Goal: Information Seeking & Learning: Learn about a topic

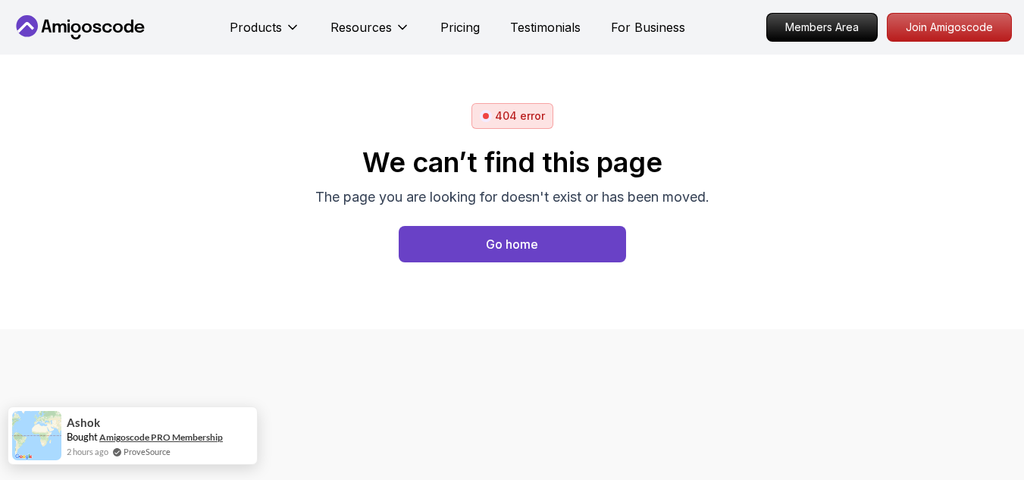
click at [142, 435] on link "Amigoscode PRO Membership" at bounding box center [161, 436] width 124 height 11
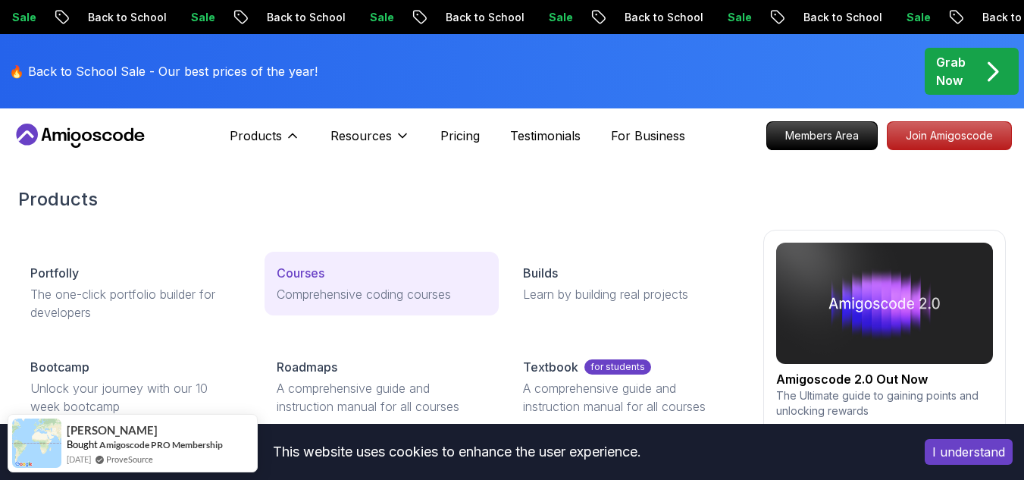
click at [320, 274] on p "Courses" at bounding box center [301, 273] width 48 height 18
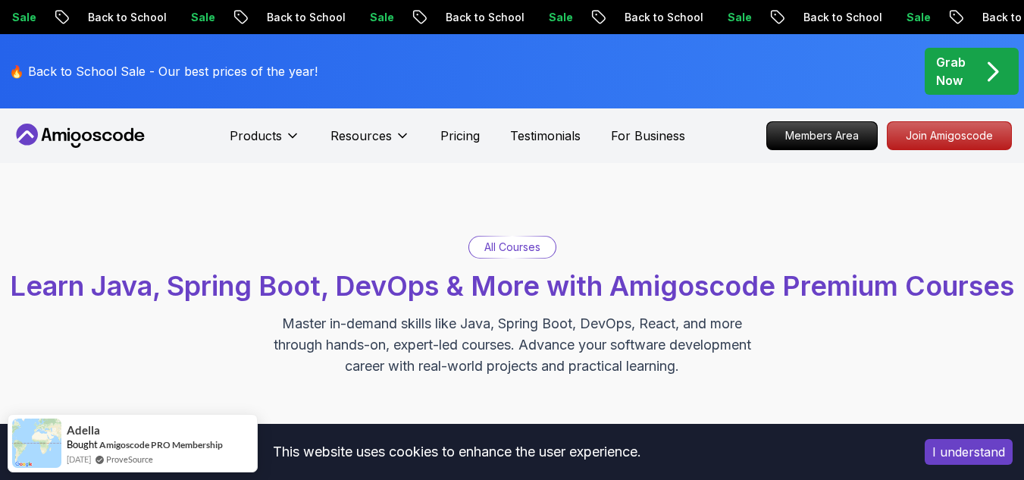
click at [989, 459] on button "I understand" at bounding box center [969, 452] width 88 height 26
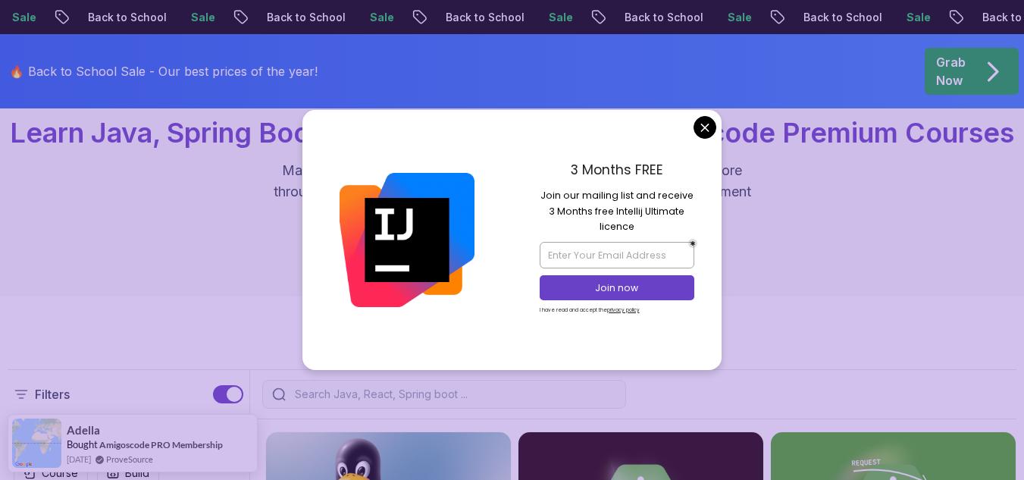
scroll to position [161, 0]
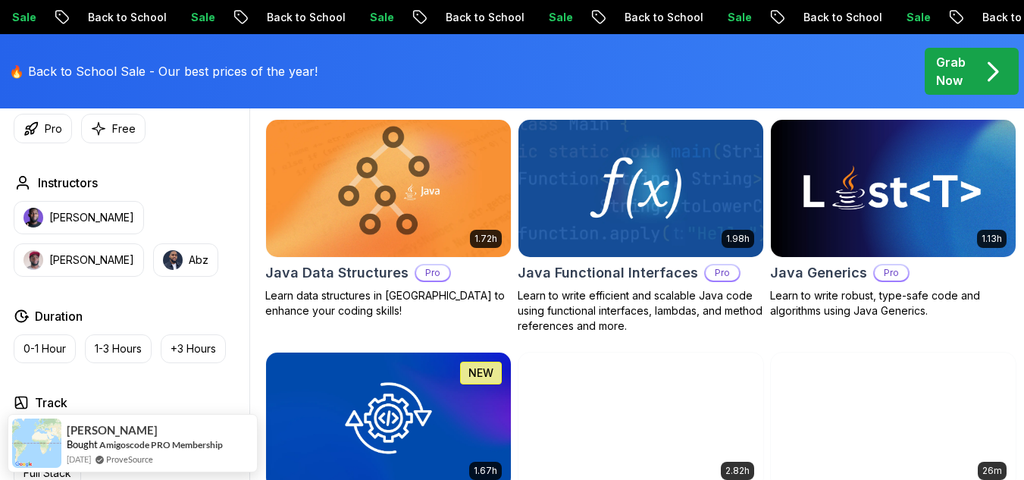
scroll to position [2082, 0]
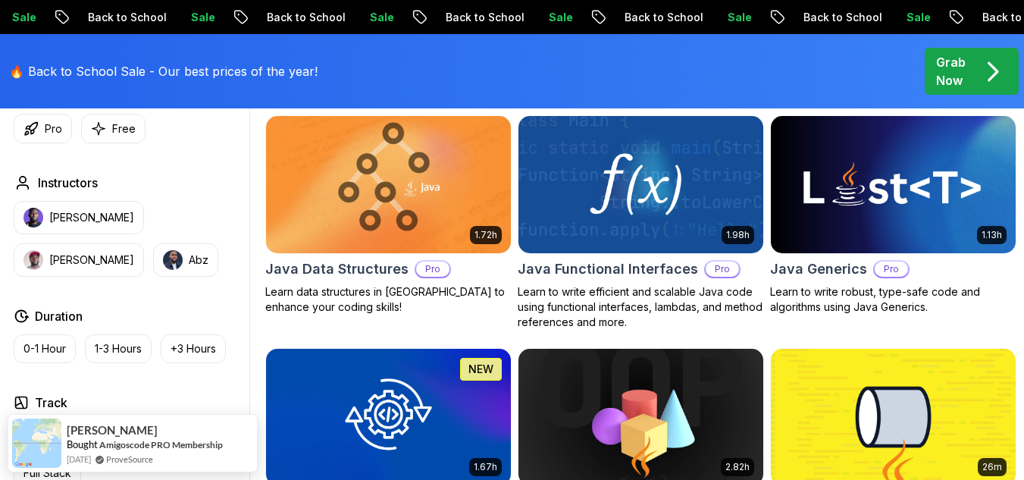
click at [964, 56] on p "Grab Now" at bounding box center [951, 71] width 30 height 36
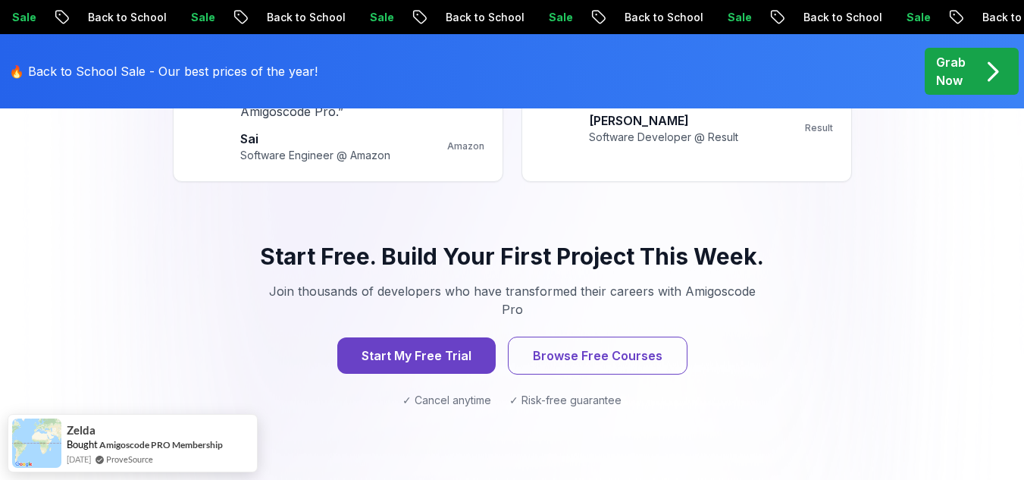
scroll to position [2133, 0]
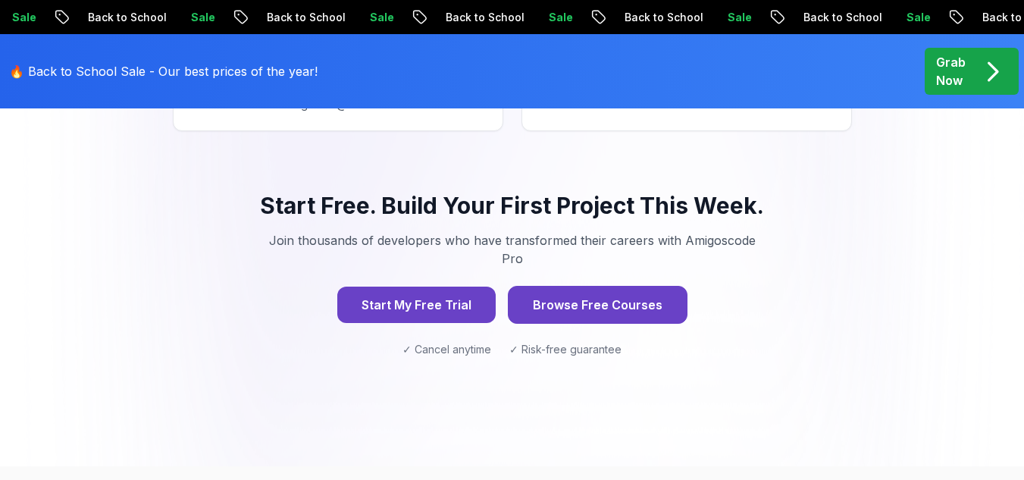
click at [591, 286] on button "Browse Free Courses" at bounding box center [598, 305] width 180 height 38
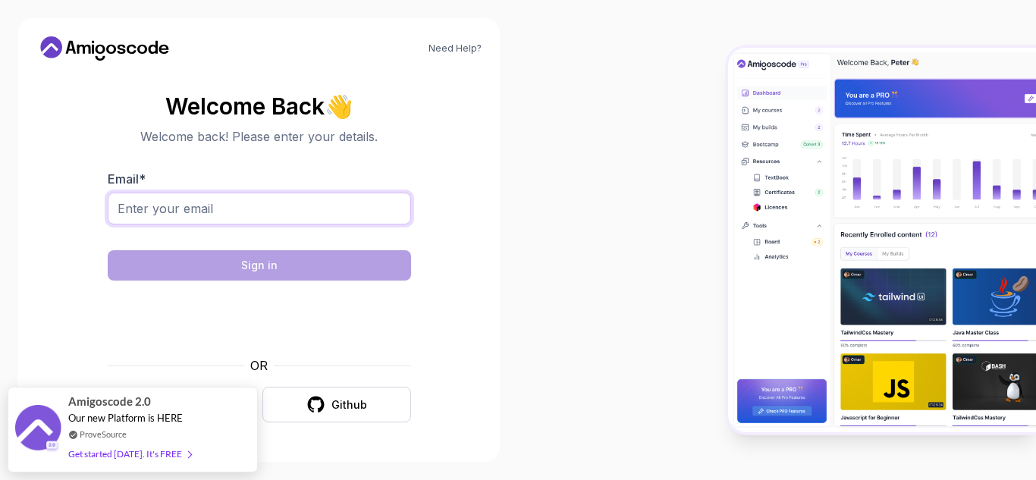
click at [159, 199] on input "Email *" at bounding box center [259, 209] width 303 height 32
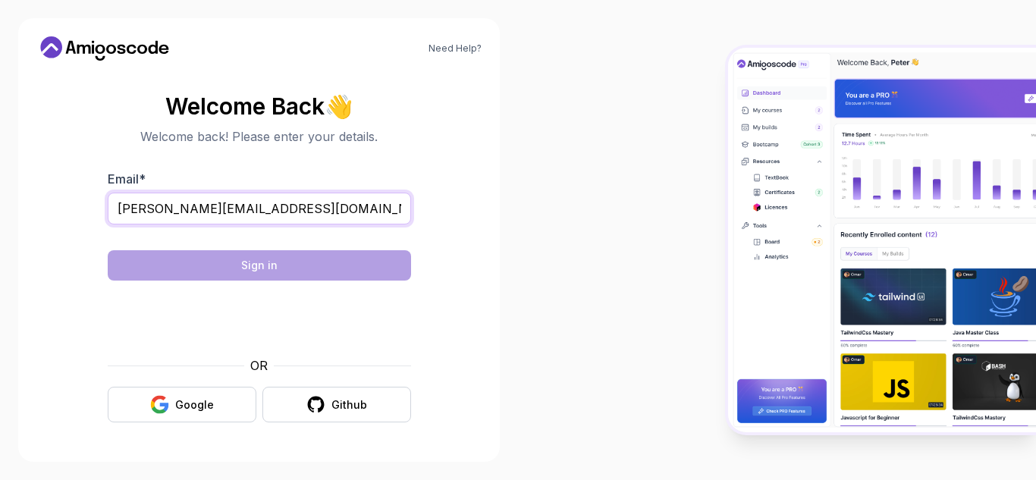
type input "[PERSON_NAME][EMAIL_ADDRESS][DOMAIN_NAME]"
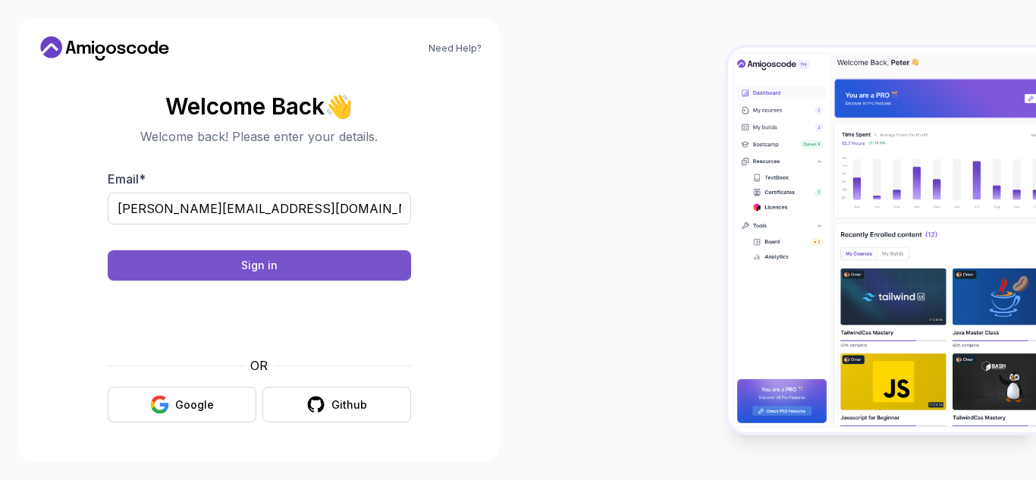
click at [301, 254] on button "Sign in" at bounding box center [259, 265] width 303 height 30
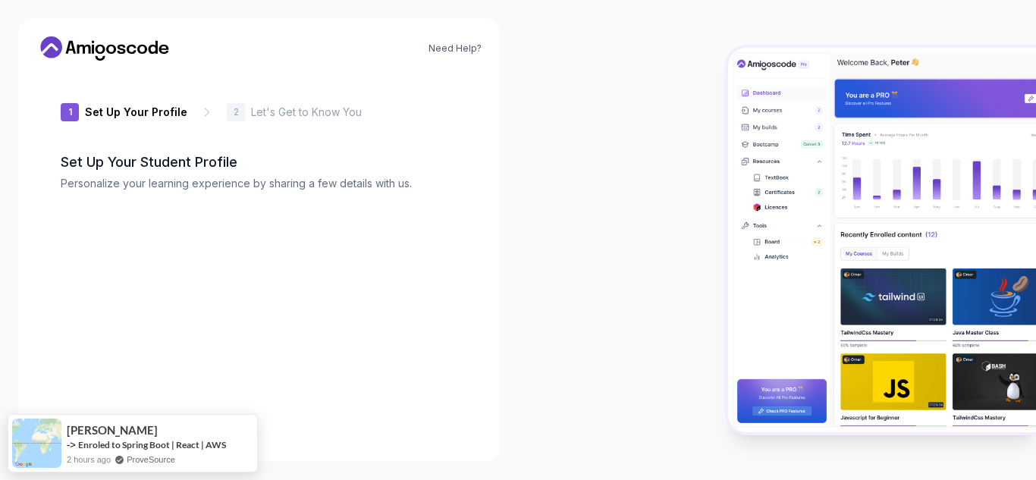
type input "keendeer4e139"
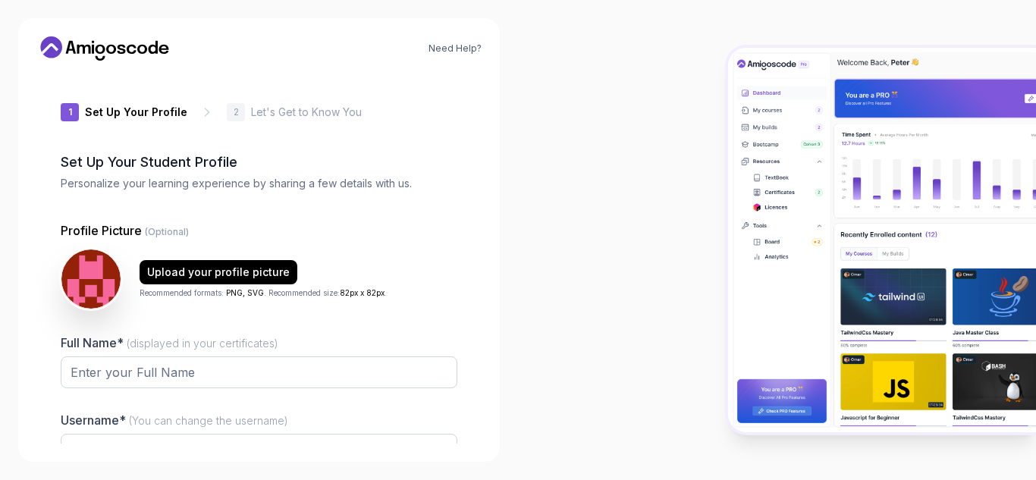
click at [562, 39] on div at bounding box center [777, 240] width 518 height 480
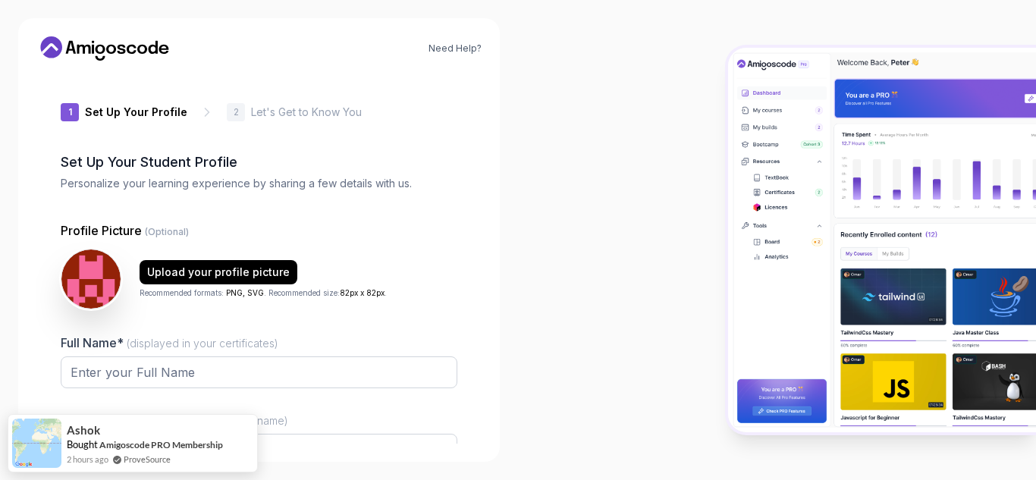
drag, startPoint x: 672, startPoint y: 124, endPoint x: 669, endPoint y: -24, distance: 147.1
click at [669, 0] on html "Need Help? 1 Set Up Your Profile 1 Set Up Your Profile 2 Let's Get to Know You …" at bounding box center [518, 240] width 1036 height 480
click at [391, 221] on p "Profile Picture (Optional)" at bounding box center [259, 230] width 396 height 18
click at [478, 280] on div "1 Set Up Your Profile 1 Set Up Your Profile 2 Let's Get to Know You Set Up Your…" at bounding box center [258, 258] width 445 height 371
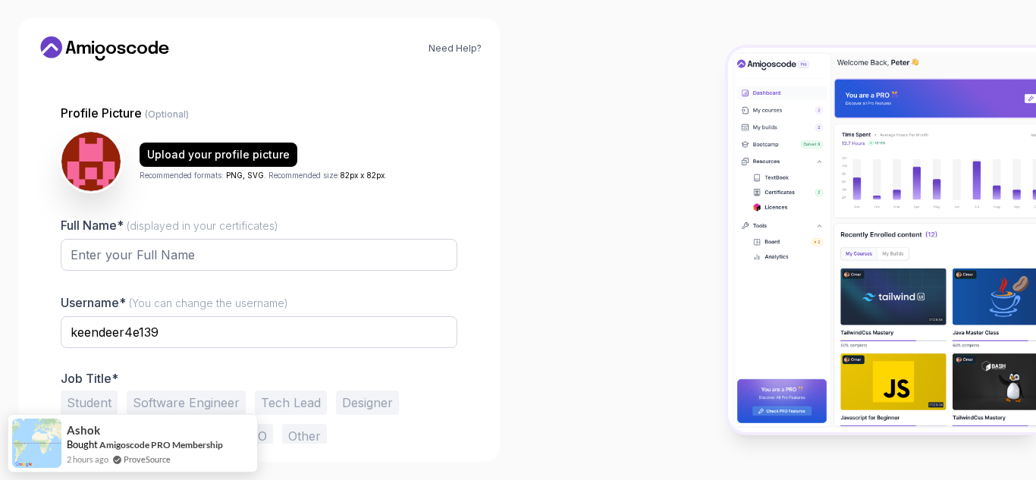
scroll to position [143, 0]
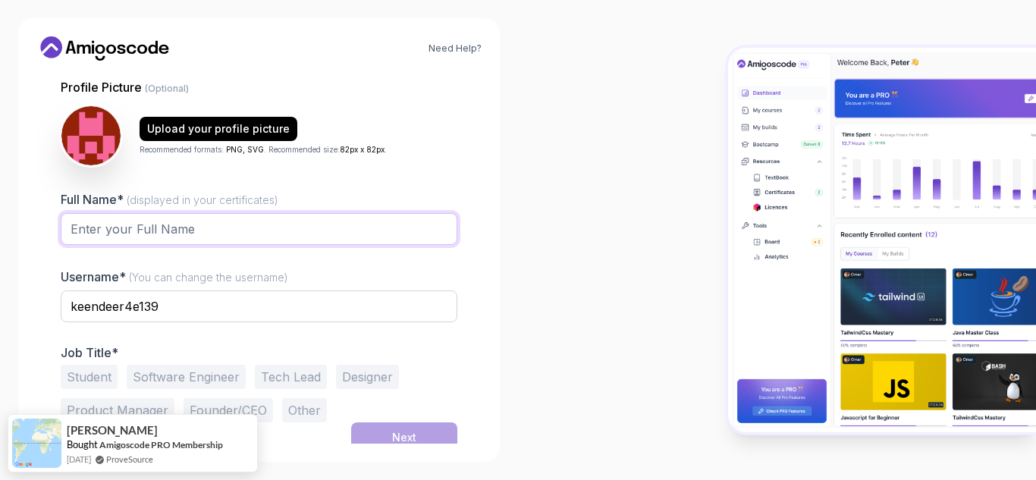
click at [158, 225] on input "Full Name* (displayed in your certificates)" at bounding box center [259, 229] width 396 height 32
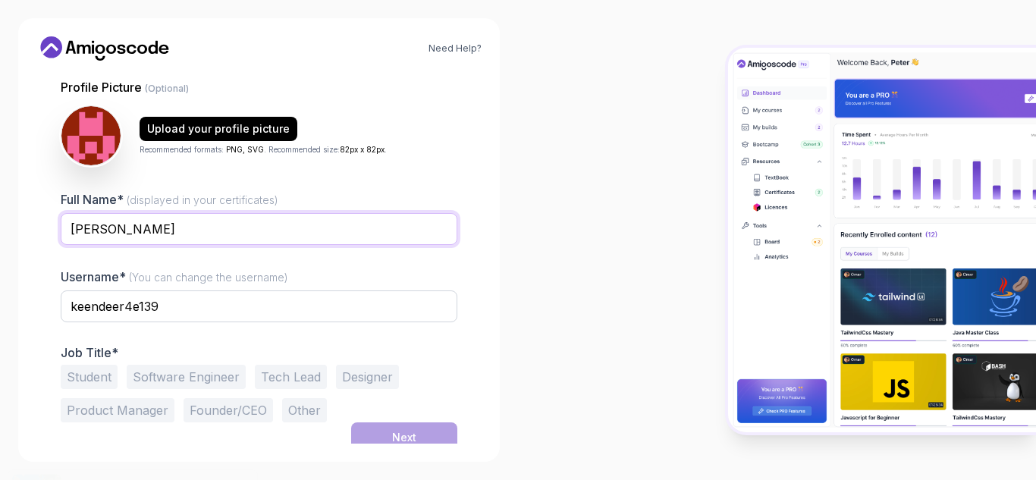
click at [136, 227] on input "Harshada S Patil" at bounding box center [259, 229] width 396 height 32
type input "Harshada Shrikant Patil"
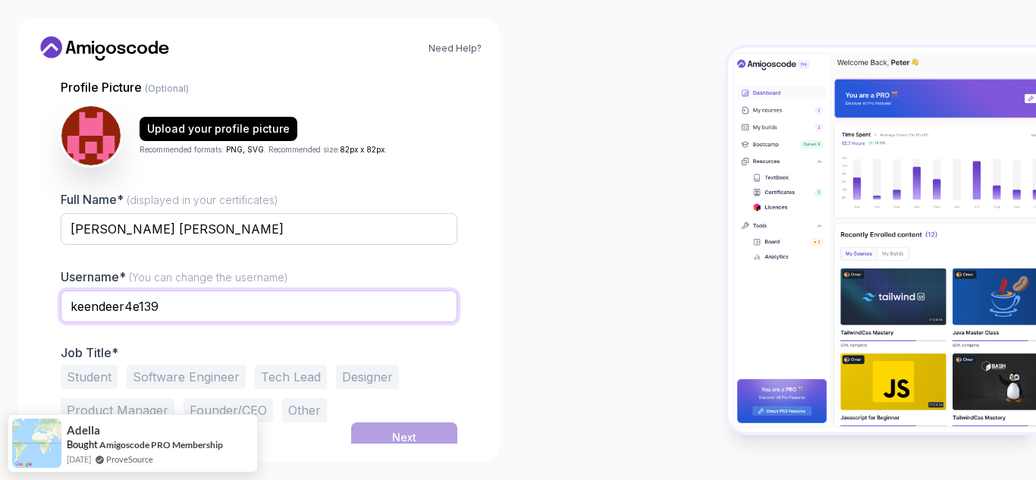
click at [155, 307] on input "keendeer4e139" at bounding box center [259, 306] width 396 height 32
type input "harshada020718"
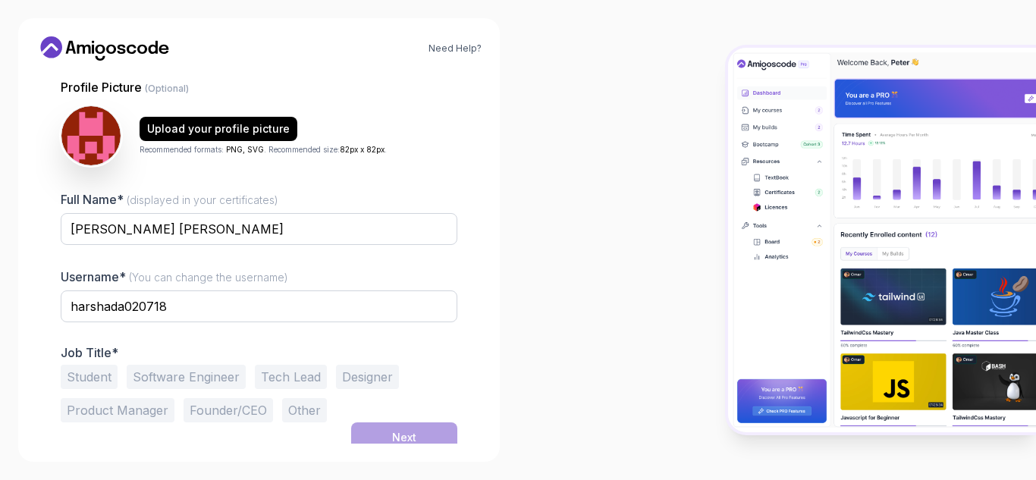
click at [212, 381] on button "Software Engineer" at bounding box center [186, 377] width 119 height 24
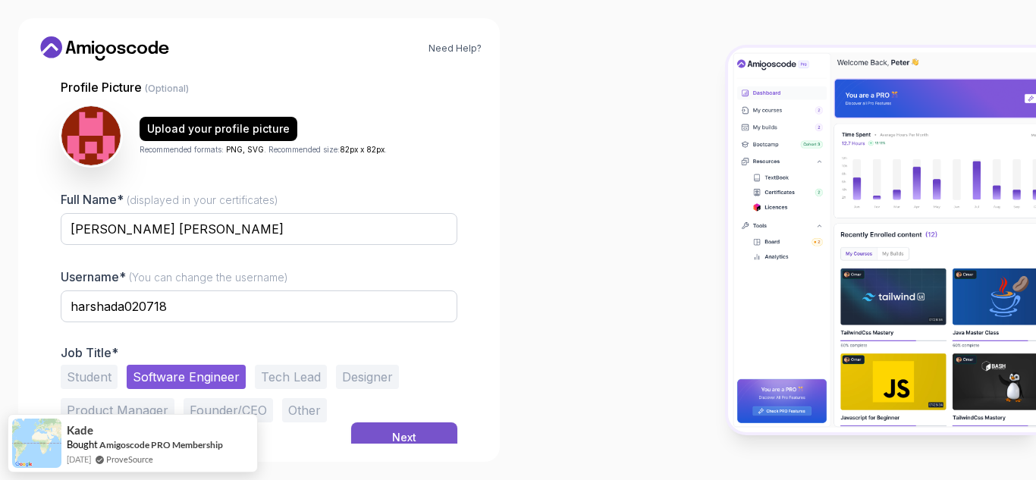
click at [377, 436] on button "Next" at bounding box center [404, 437] width 106 height 30
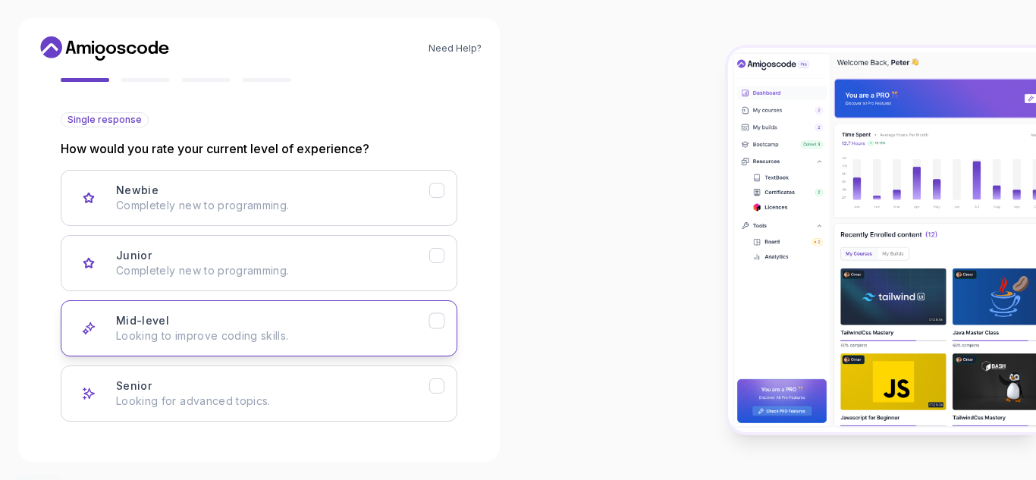
click at [143, 334] on p "Looking to improve coding skills." at bounding box center [272, 335] width 313 height 15
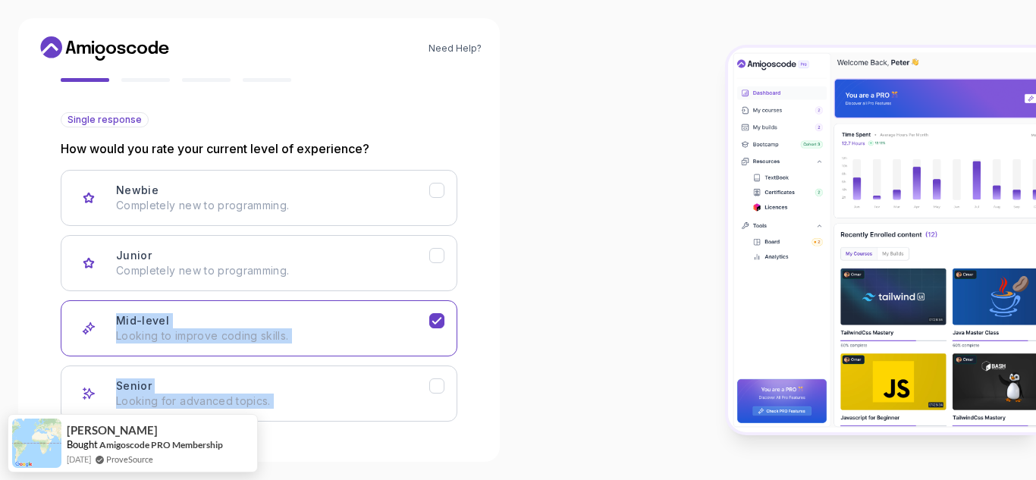
drag, startPoint x: 478, startPoint y: 374, endPoint x: 494, endPoint y: 179, distance: 196.3
click at [494, 179] on div "Need Help? 2 Let's Get to Know You 1 Set Up Your Profile 2 Let's Get to Know Yo…" at bounding box center [258, 239] width 481 height 443
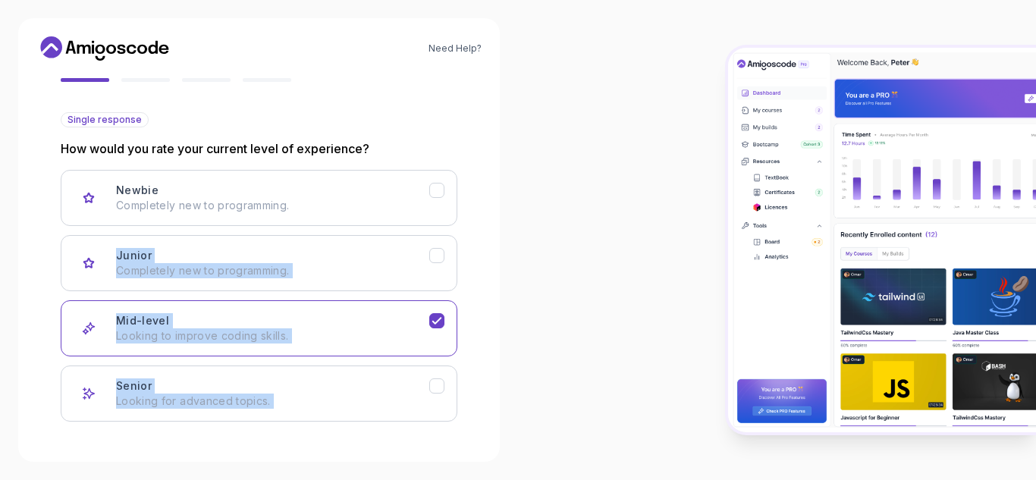
click at [497, 238] on div "Need Help? 2 Let's Get to Know You 1 Set Up Your Profile 2 Let's Get to Know Yo…" at bounding box center [258, 239] width 481 height 443
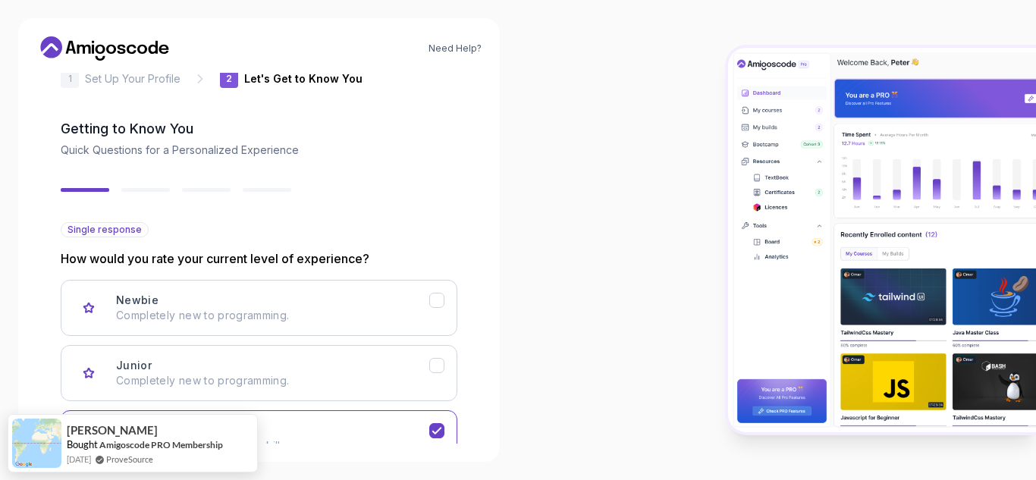
scroll to position [33, 0]
click at [436, 171] on div "2 Let's Get to Know You 1 Set Up Your Profile 2 Let's Get to Know You Getting t…" at bounding box center [259, 225] width 396 height 371
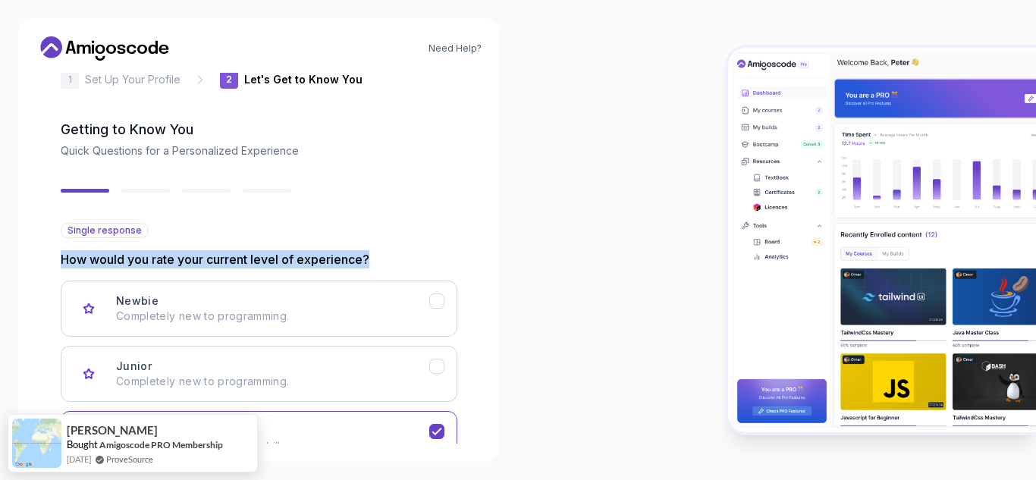
drag, startPoint x: 471, startPoint y: 241, endPoint x: 470, endPoint y: 210, distance: 31.1
click at [470, 210] on div "2 Let's Get to Know You 1 Set Up Your Profile 2 Let's Get to Know You Getting t…" at bounding box center [258, 225] width 445 height 371
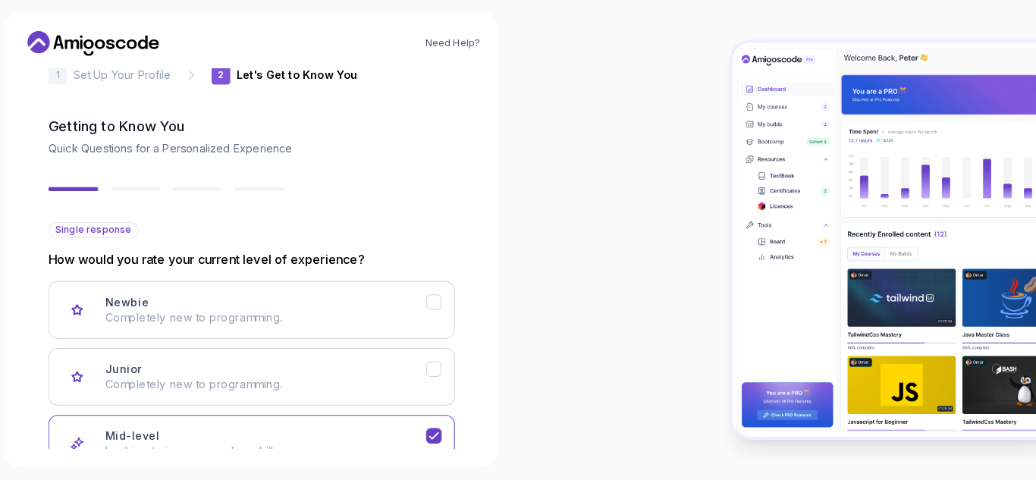
scroll to position [0, 0]
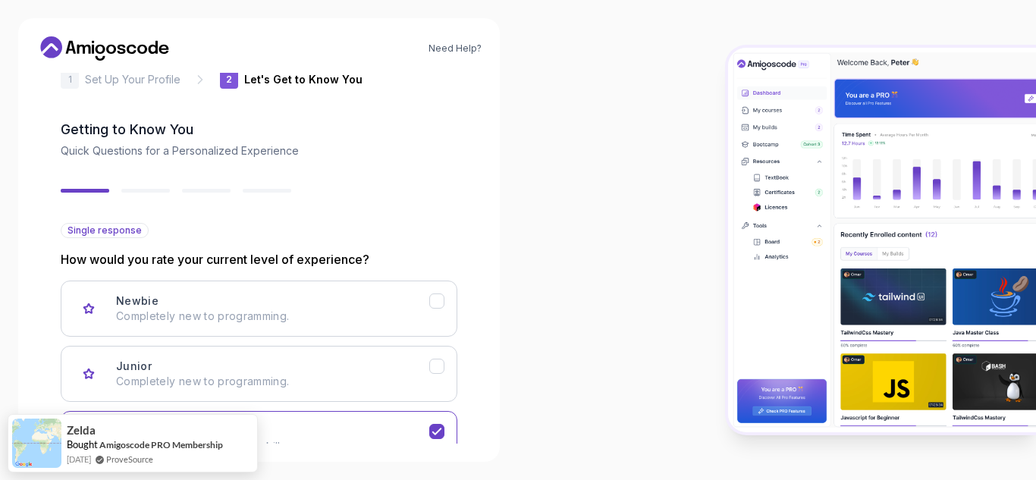
click at [476, 406] on div "2 Let's Get to Know You 1 Set Up Your Profile 2 Let's Get to Know You Getting t…" at bounding box center [258, 225] width 445 height 371
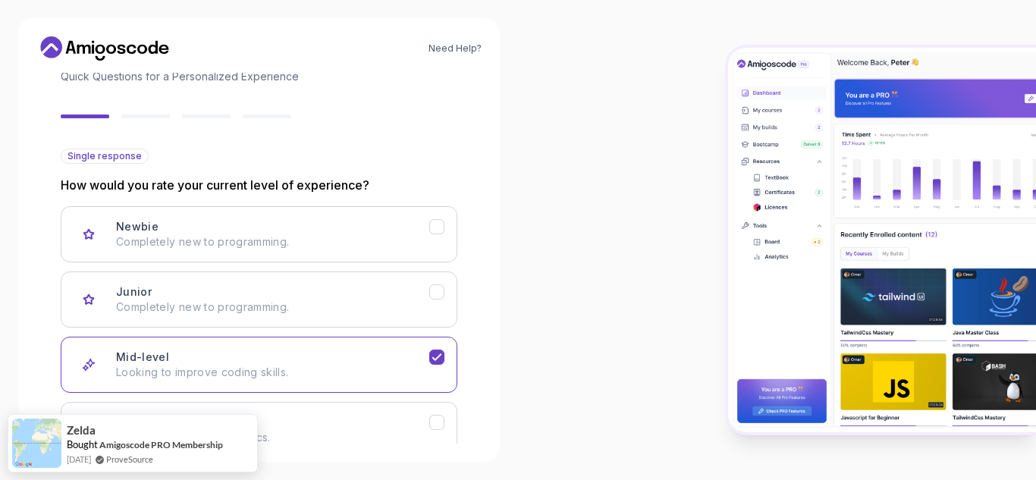
scroll to position [167, 0]
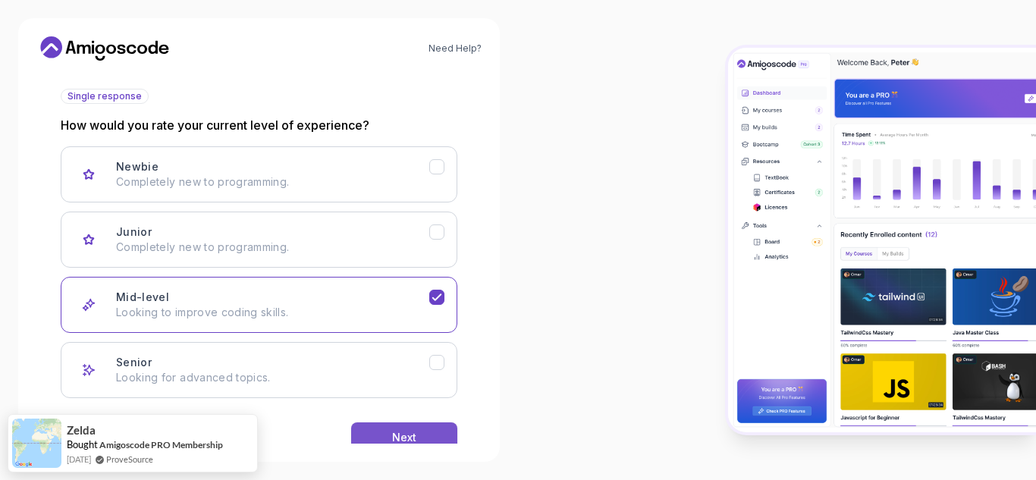
click at [371, 431] on button "Next" at bounding box center [404, 437] width 106 height 30
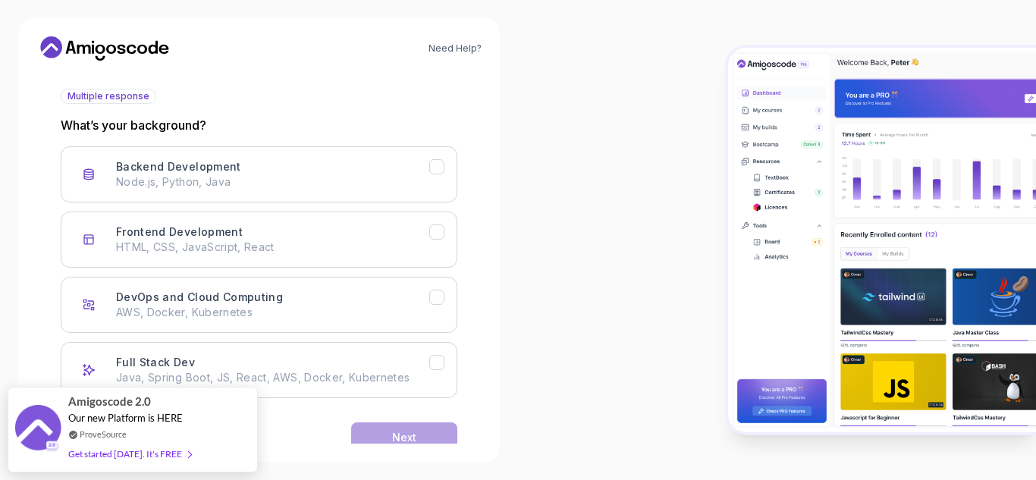
click at [298, 432] on div "Back Next" at bounding box center [259, 437] width 396 height 79
click at [31, 339] on div "Need Help? 2 Let's Get to Know You 1 Set Up Your Profile 2 Let's Get to Know Yo…" at bounding box center [258, 239] width 481 height 443
click at [274, 437] on div "Back Next" at bounding box center [259, 437] width 396 height 79
drag, startPoint x: 240, startPoint y: 398, endPoint x: 673, endPoint y: 302, distance: 443.3
click at [673, 302] on body "Need Help? 2 Let's Get to Know You 1 Set Up Your Profile 2 Let's Get to Know Yo…" at bounding box center [518, 240] width 1036 height 480
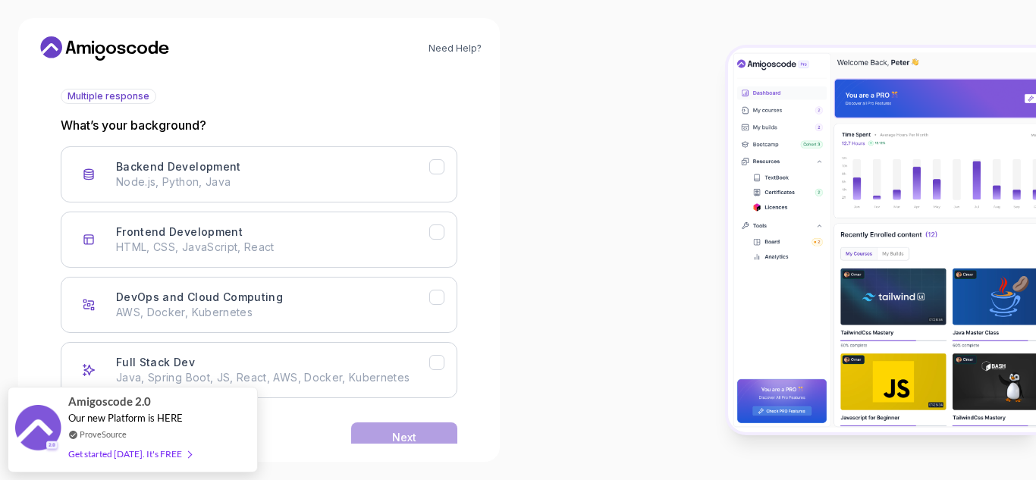
click at [619, 284] on div at bounding box center [777, 240] width 518 height 480
click at [271, 424] on div "Back Next" at bounding box center [259, 437] width 396 height 79
click at [30, 367] on div "Need Help? 2 Let's Get to Know You 1 Set Up Your Profile 2 Let's Get to Know Yo…" at bounding box center [258, 239] width 481 height 443
click at [337, 428] on div "Back Next" at bounding box center [259, 437] width 396 height 79
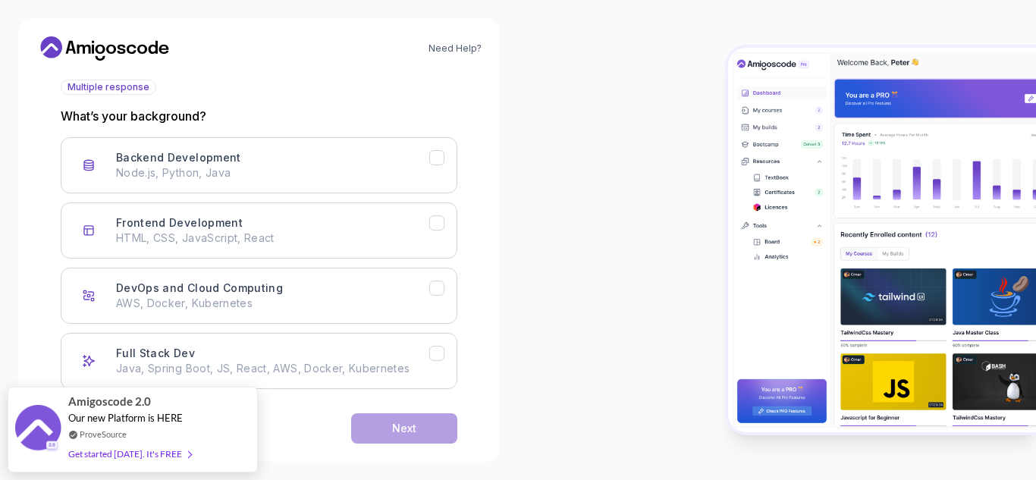
scroll to position [177, 0]
click button "Back" at bounding box center [89, 427] width 56 height 30
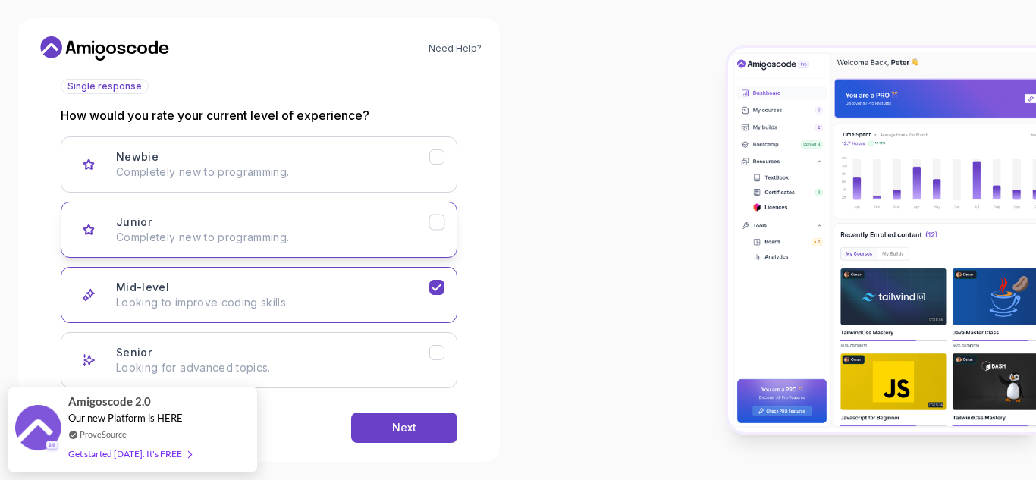
click at [349, 227] on div "Junior Completely new to programming." at bounding box center [272, 230] width 313 height 30
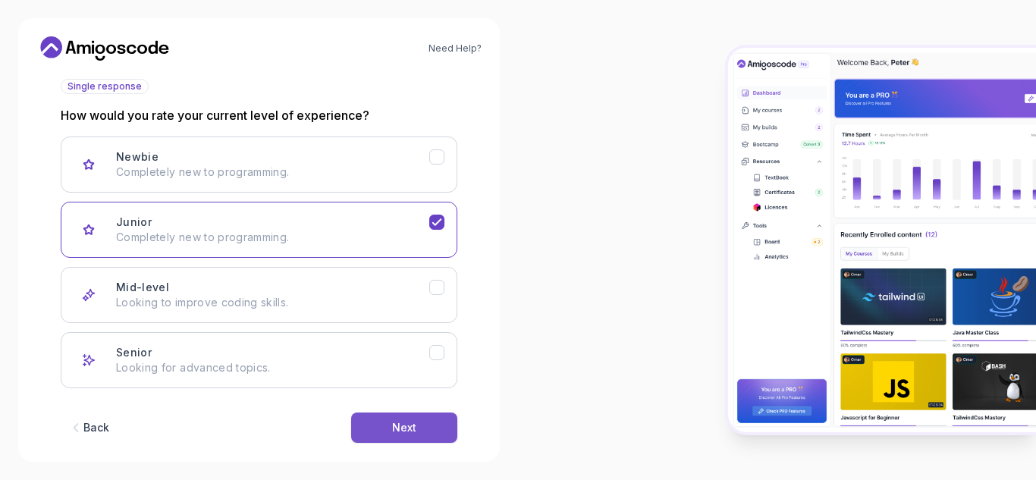
click at [409, 429] on div "Next" at bounding box center [404, 427] width 24 height 15
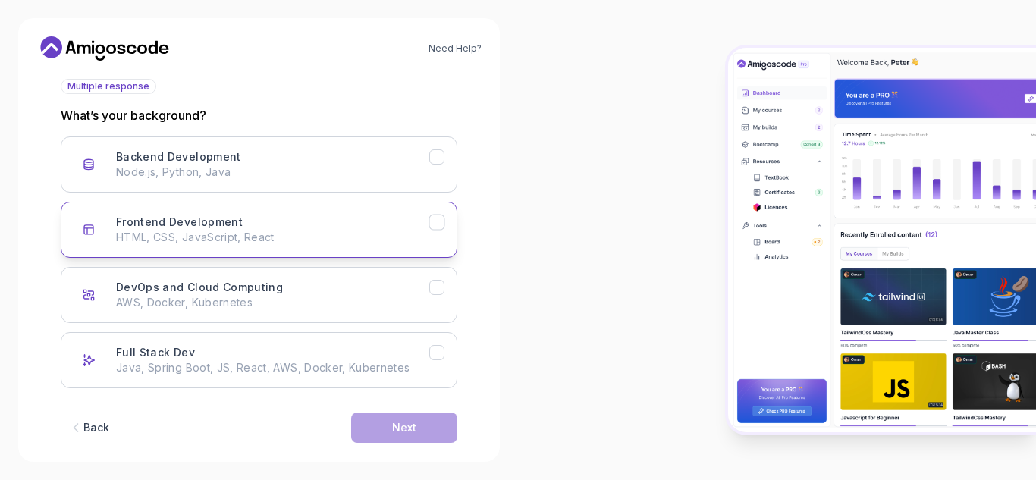
click at [307, 238] on p "HTML, CSS, JavaScript, React" at bounding box center [272, 237] width 313 height 15
click at [417, 421] on button "Next" at bounding box center [404, 427] width 106 height 30
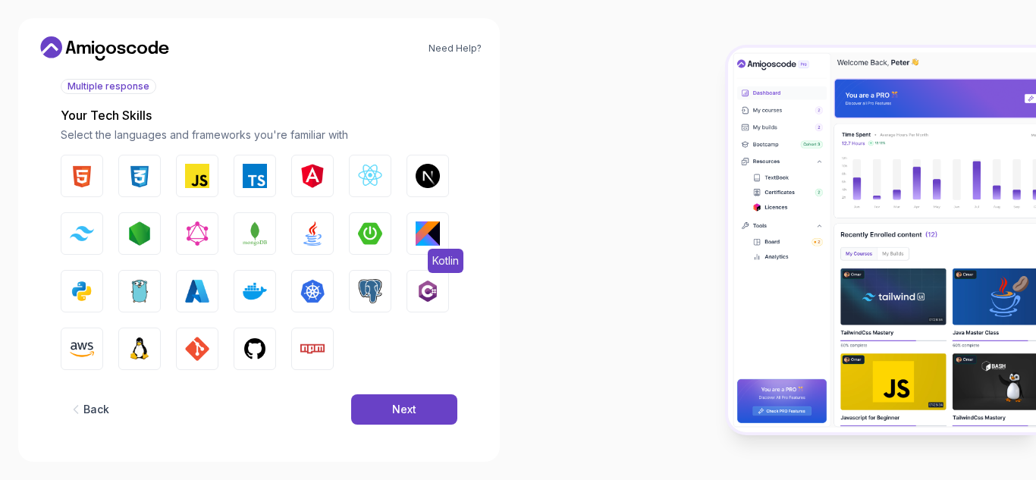
click at [428, 222] on img "button" at bounding box center [427, 233] width 24 height 24
click at [303, 223] on img "button" at bounding box center [312, 233] width 24 height 24
click at [75, 177] on img "button" at bounding box center [82, 176] width 24 height 24
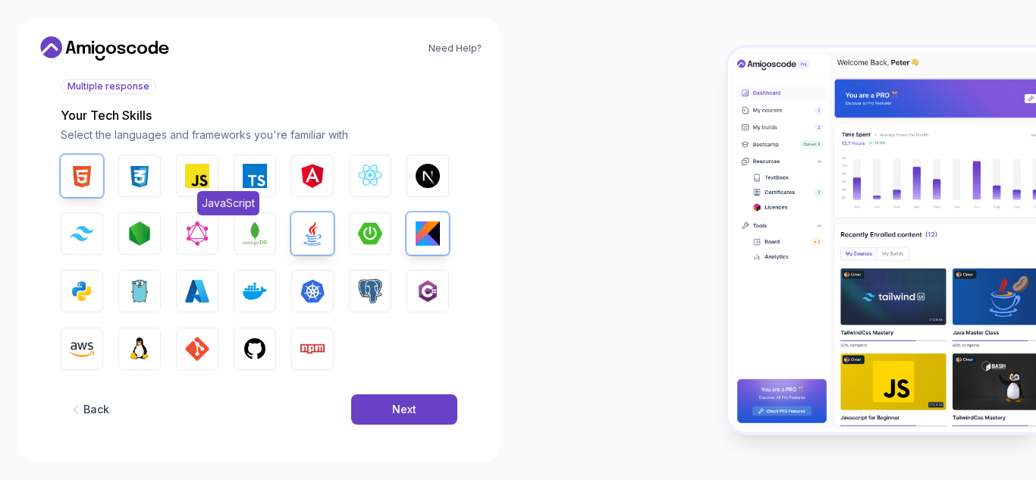
click at [192, 179] on img "button" at bounding box center [197, 176] width 24 height 24
click at [403, 404] on div "Next" at bounding box center [404, 409] width 24 height 15
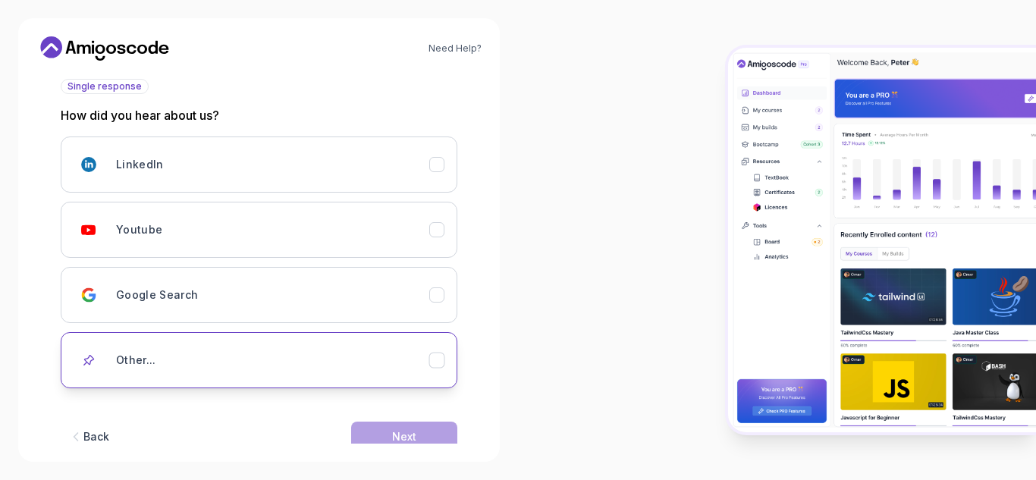
click at [237, 354] on div "Other..." at bounding box center [272, 360] width 313 height 30
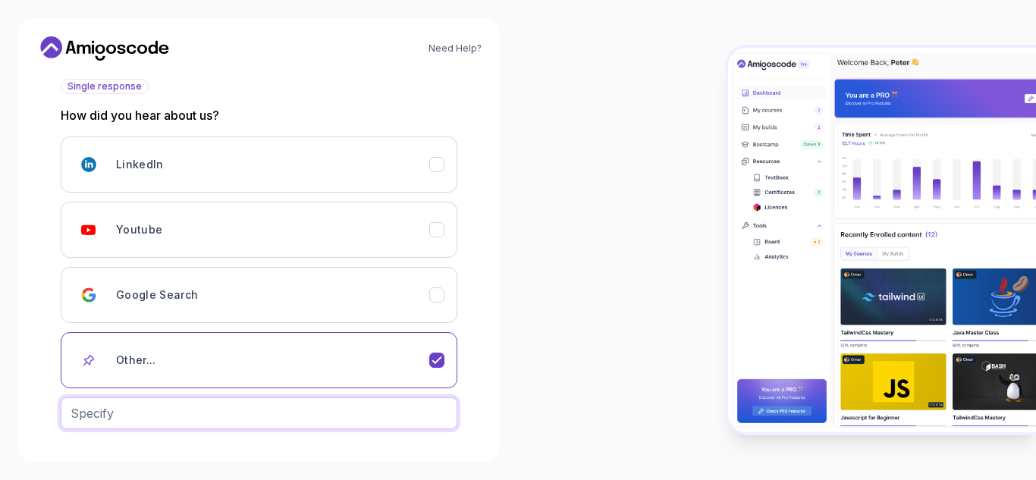
click at [215, 421] on input "text" at bounding box center [259, 413] width 396 height 32
type input "reddit.com"
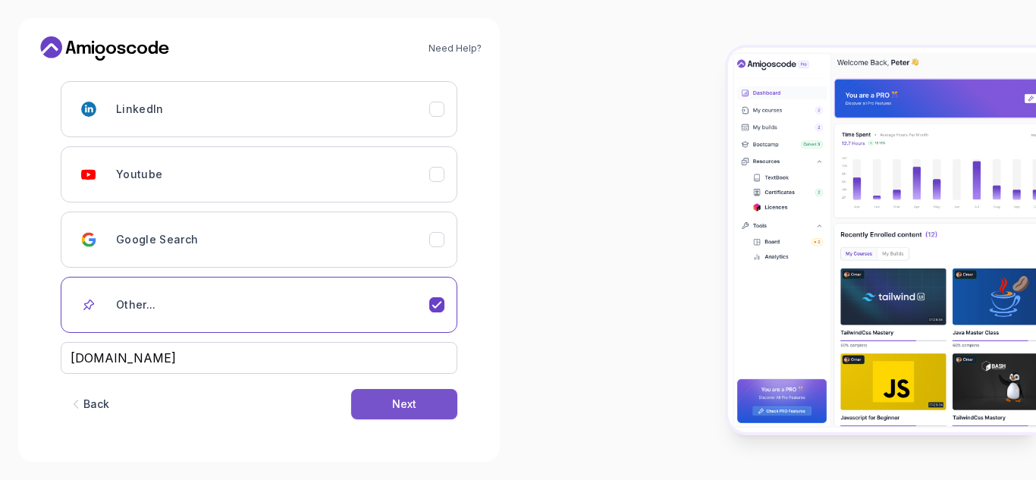
click at [413, 410] on div "Next" at bounding box center [404, 403] width 24 height 15
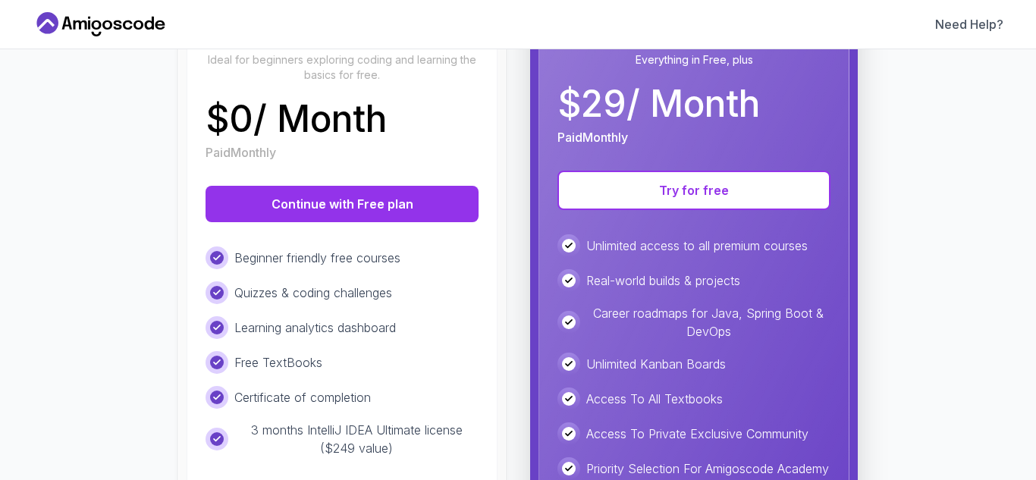
scroll to position [345, 0]
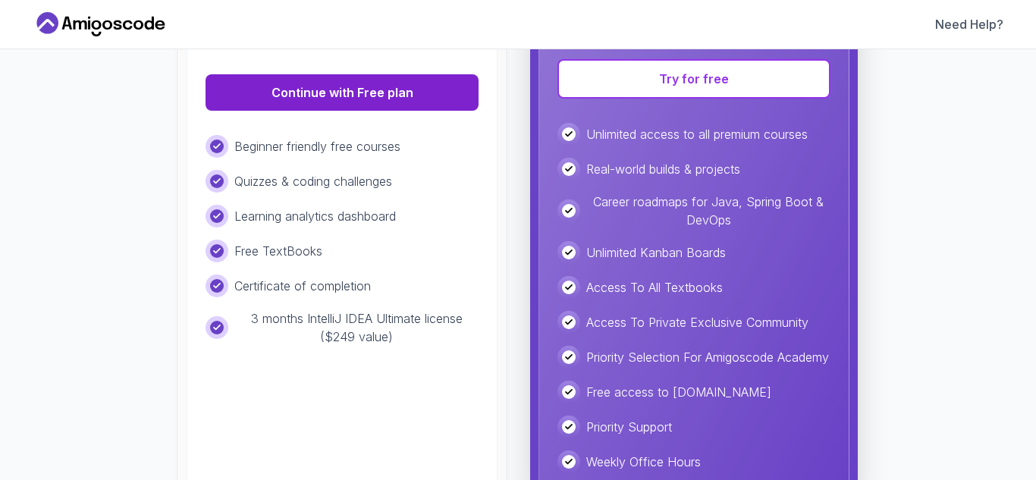
click at [361, 87] on button "Continue with Free plan" at bounding box center [341, 92] width 273 height 36
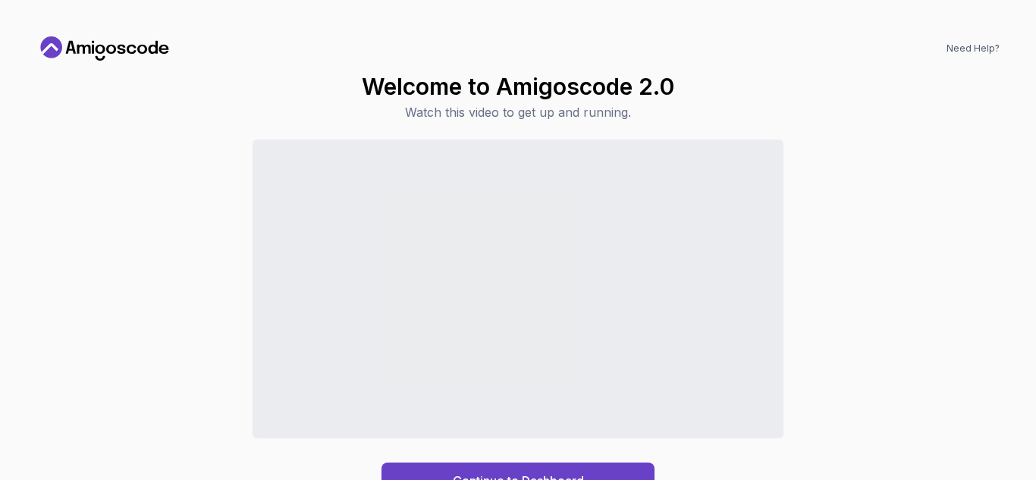
click at [881, 379] on div "Continue to Dashboard" at bounding box center [517, 318] width 963 height 359
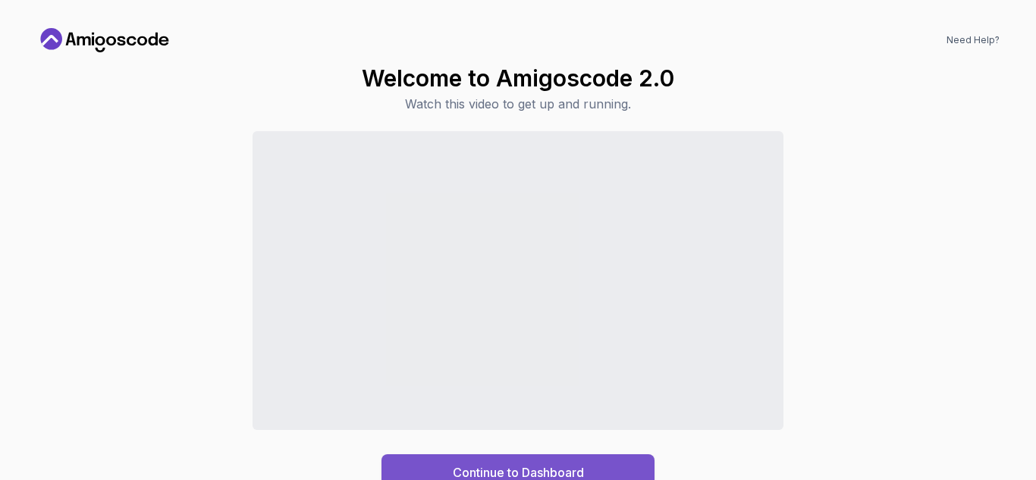
click at [503, 467] on div "Continue to Dashboard" at bounding box center [518, 472] width 131 height 18
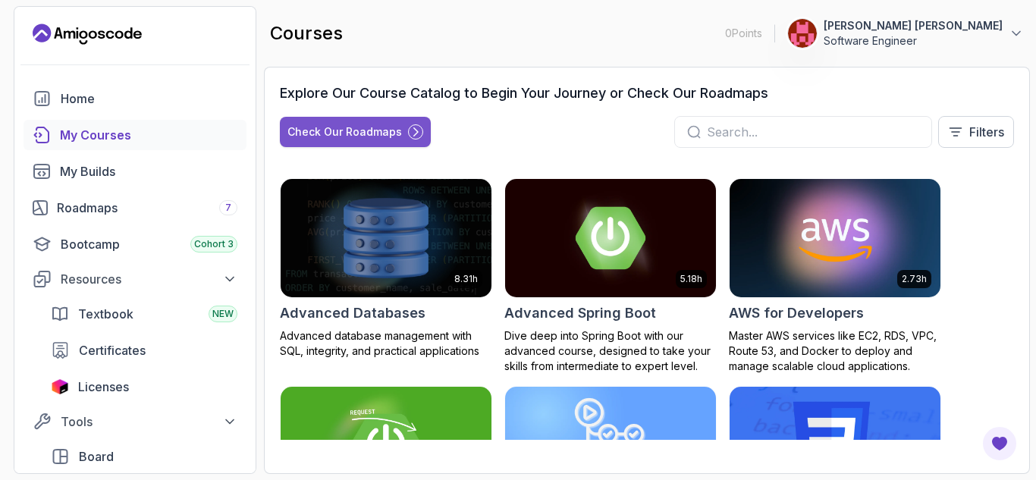
click at [370, 126] on div "Check Our Roadmaps" at bounding box center [344, 131] width 114 height 15
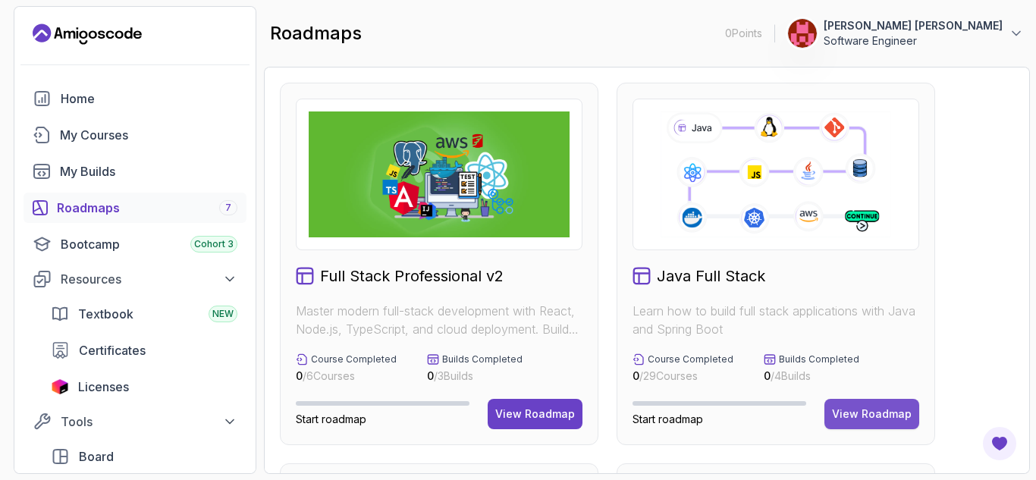
click at [856, 421] on button "View Roadmap" at bounding box center [871, 414] width 95 height 30
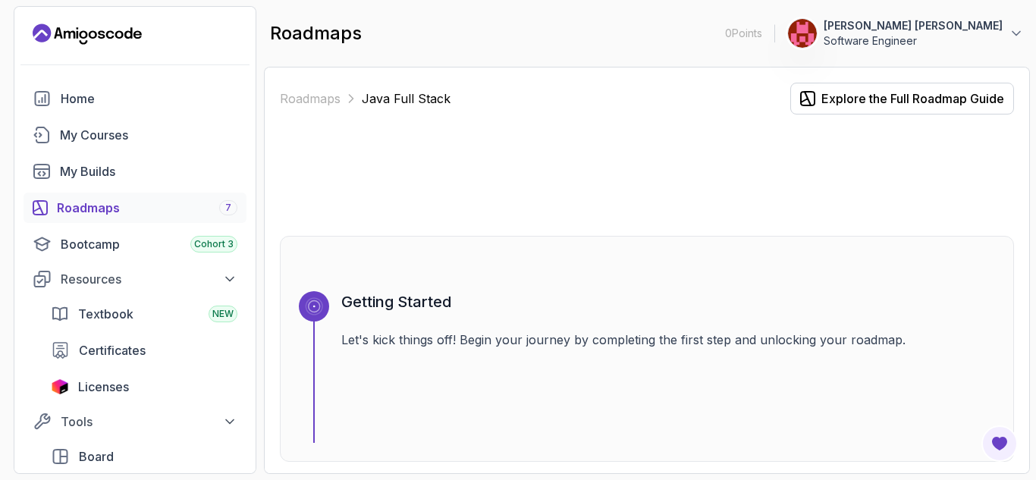
click at [581, 316] on div "Getting Started Let's kick things off! Begin your journey by completing the fir…" at bounding box center [667, 367] width 653 height 152
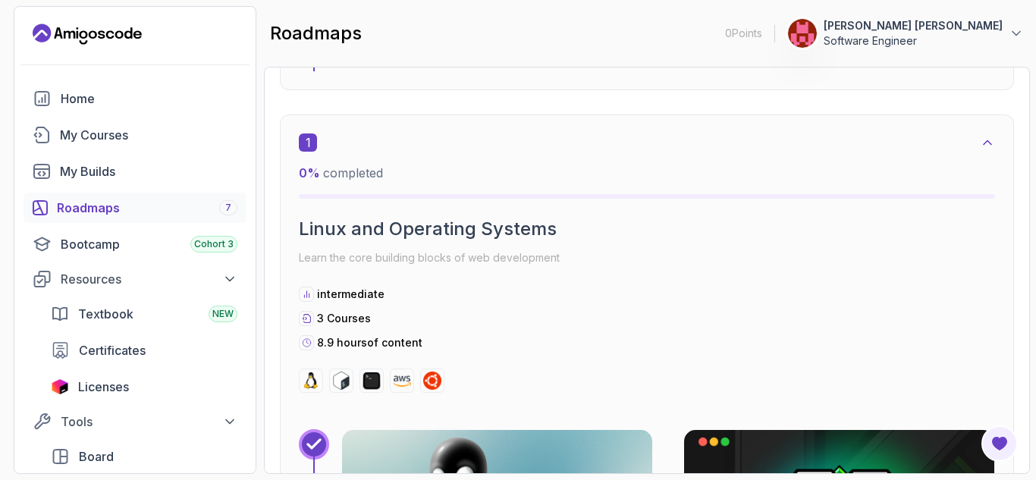
scroll to position [526, 0]
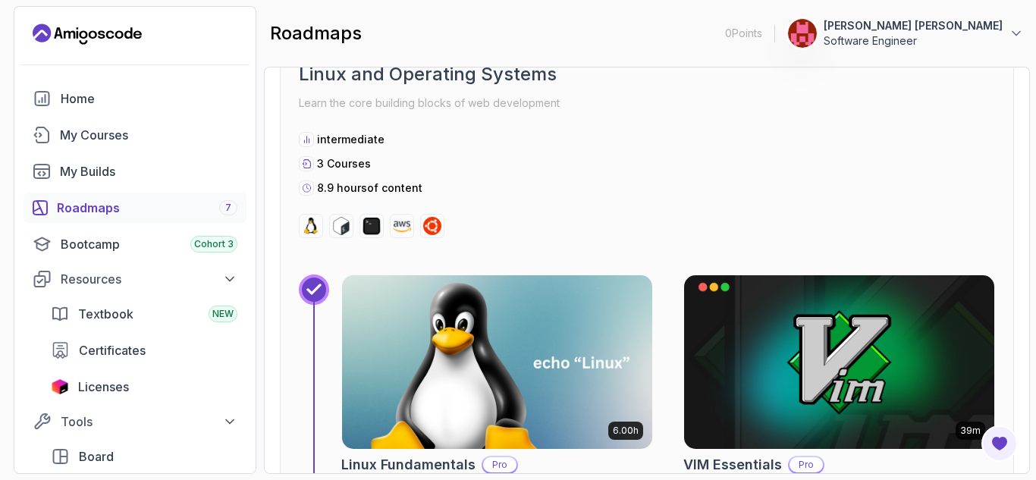
click at [1035, 465] on section "0 Points 1 Harshada Shrikant Patil Software Engineer Home My Courses My Builds …" at bounding box center [518, 240] width 1036 height 480
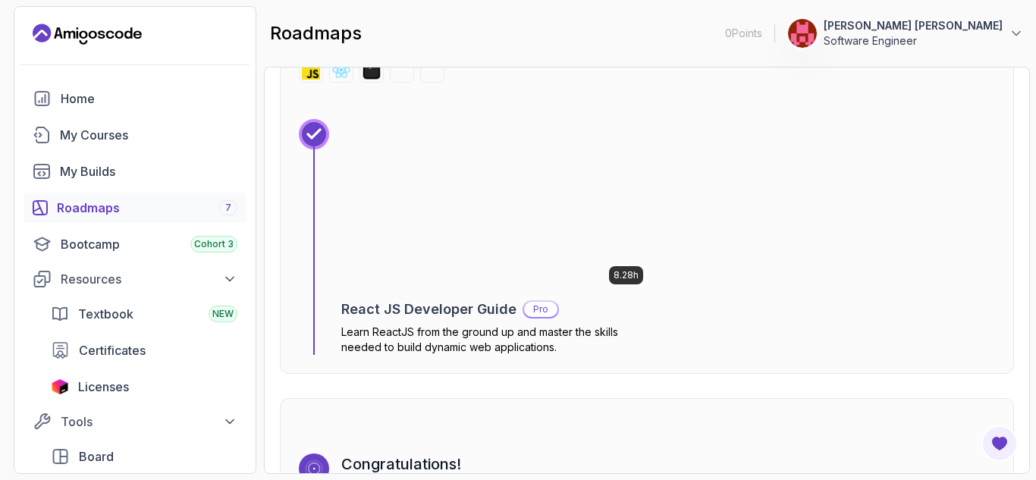
scroll to position [10688, 0]
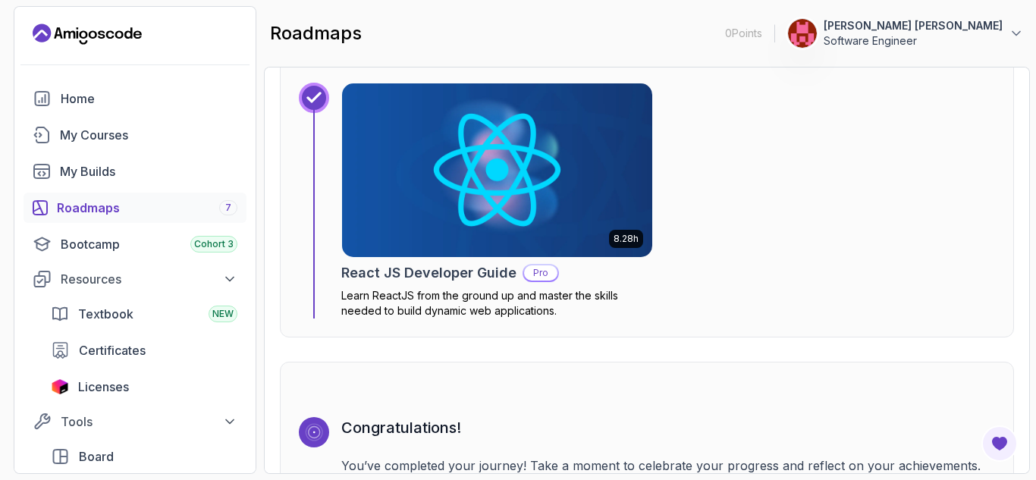
click at [1017, 81] on div "Roadmaps Java Full Stack Explore the Full Roadmap Guide Getting Started Let's k…" at bounding box center [647, 270] width 766 height 407
click at [1021, 69] on div "Roadmaps Java Full Stack Explore the Full Roadmap Guide Getting Started Let's k…" at bounding box center [647, 270] width 766 height 407
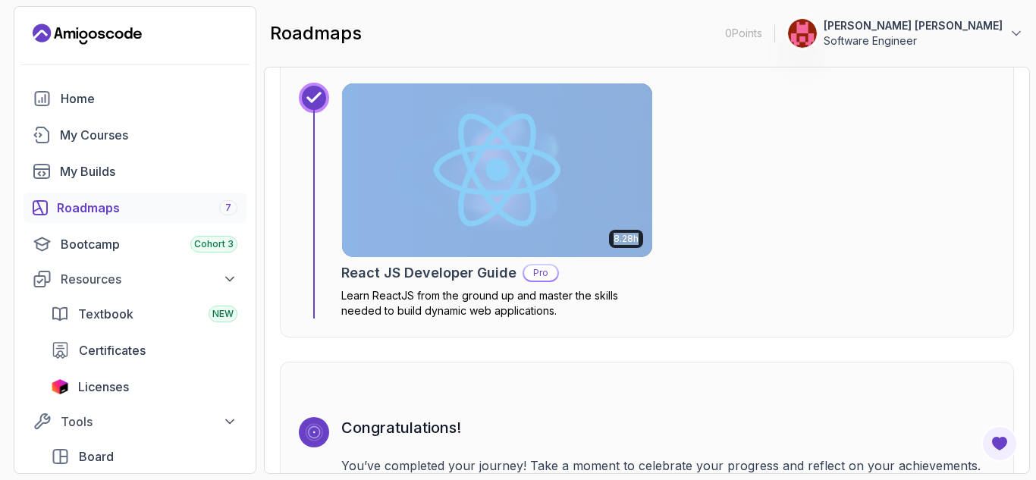
click at [1021, 69] on div "Roadmaps Java Full Stack Explore the Full Roadmap Guide Getting Started Let's k…" at bounding box center [647, 270] width 766 height 407
click at [882, 171] on div "8.28h React JS Developer Guide Pro Learn ReactJS from the ground up and master …" at bounding box center [667, 201] width 653 height 236
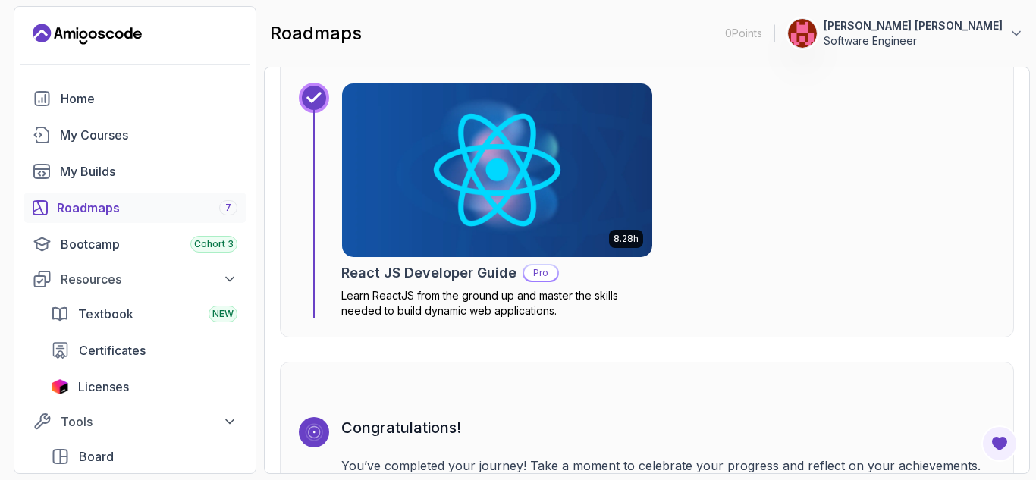
scroll to position [2, 0]
click at [1031, 53] on section "0 Points 1 Harshada Shrikant Patil Software Engineer Home My Courses My Builds …" at bounding box center [518, 240] width 1036 height 480
click at [1014, 84] on div "Roadmaps Java Full Stack Explore the Full Roadmap Guide Getting Started Let's k…" at bounding box center [647, 270] width 766 height 407
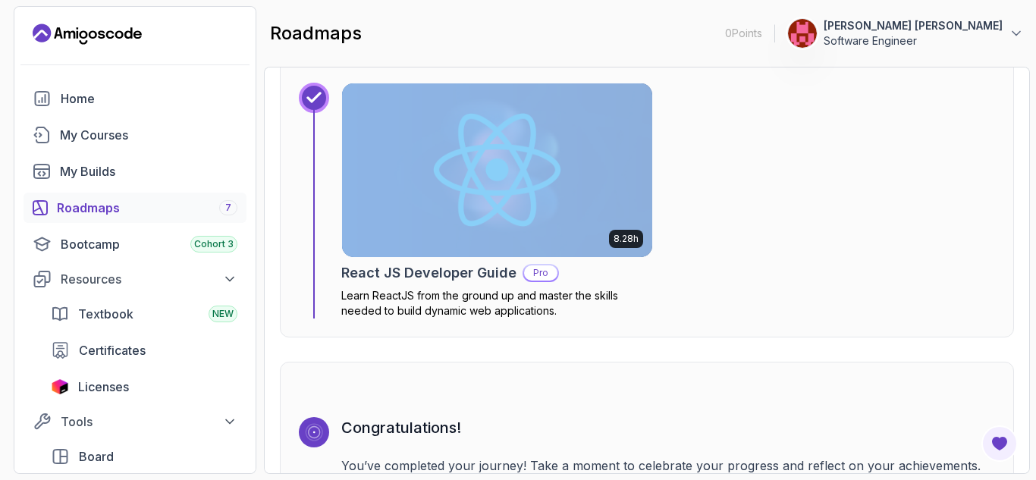
click at [1014, 84] on div "Roadmaps Java Full Stack Explore the Full Roadmap Guide Getting Started Let's k…" at bounding box center [647, 270] width 766 height 407
click at [1029, 121] on section "0 Points 1 Harshada Shrikant Patil Software Engineer Home My Courses My Builds …" at bounding box center [518, 240] width 1036 height 480
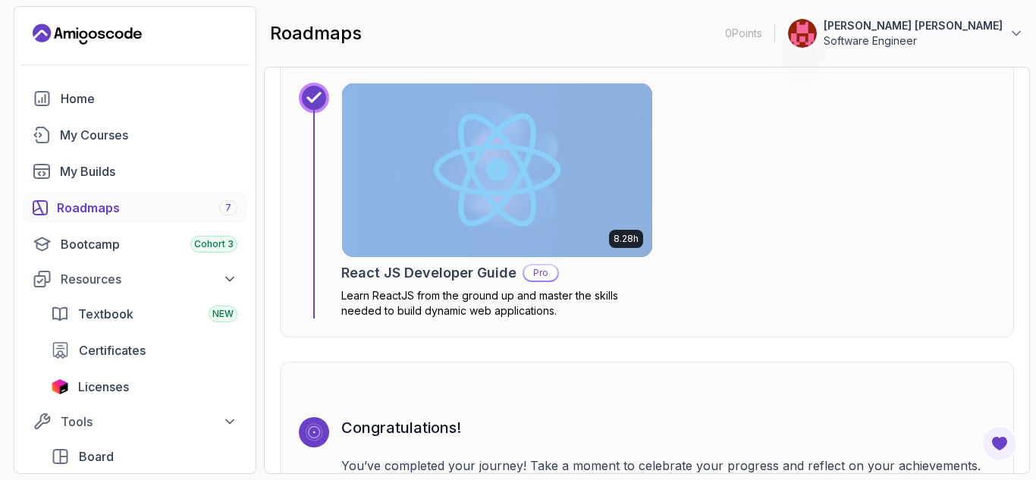
click at [114, 214] on div "Roadmaps 7" at bounding box center [147, 208] width 180 height 18
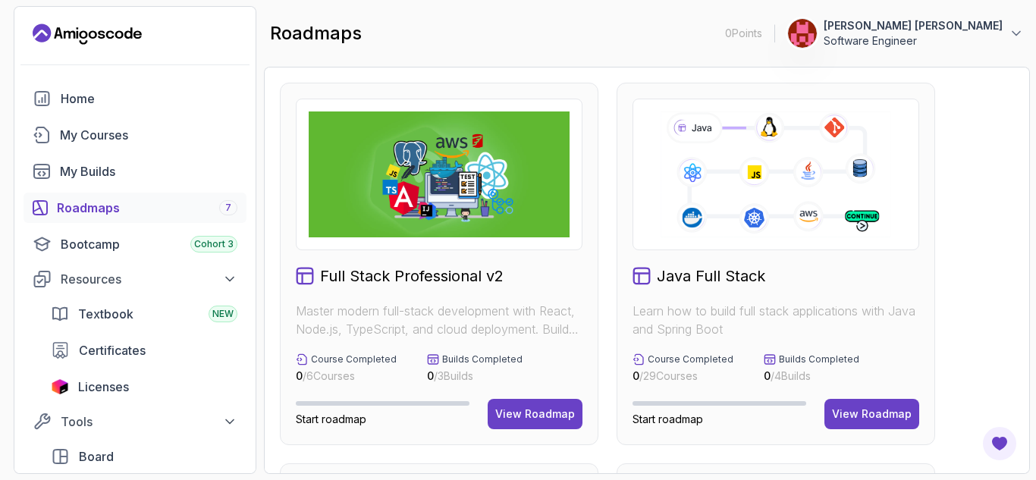
click at [669, 270] on h2 "Java Full Stack" at bounding box center [710, 275] width 108 height 21
click at [1020, 224] on div "Full Stack Professional v2 Master modern full-stack development with React, Nod…" at bounding box center [647, 270] width 766 height 407
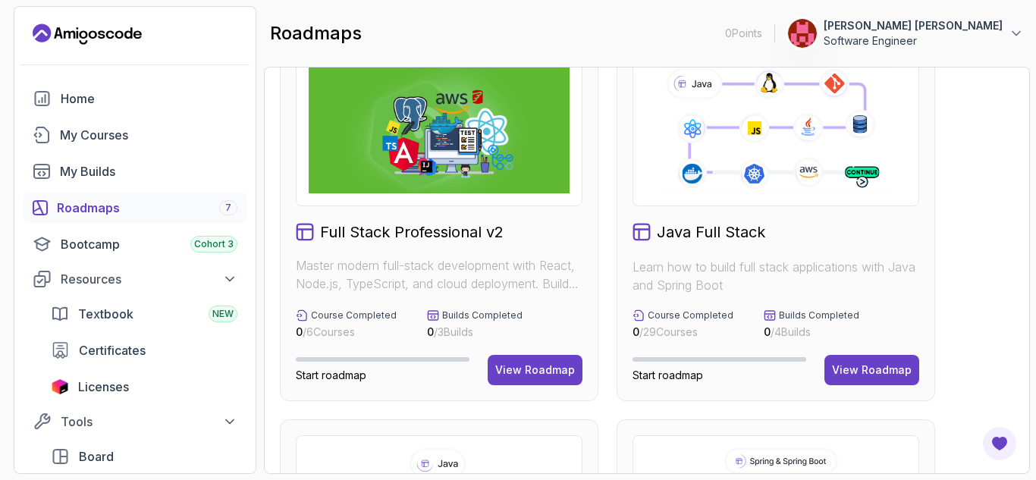
scroll to position [212, 0]
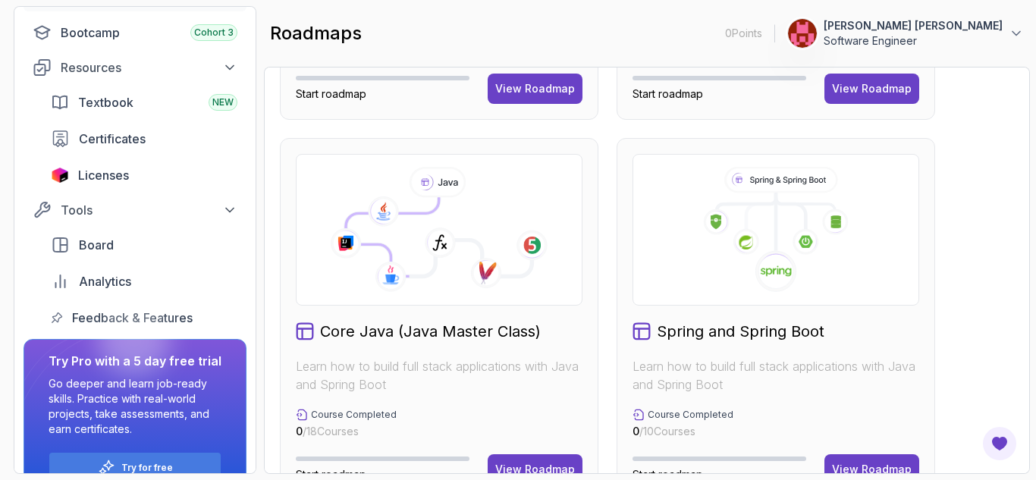
scroll to position [333, 0]
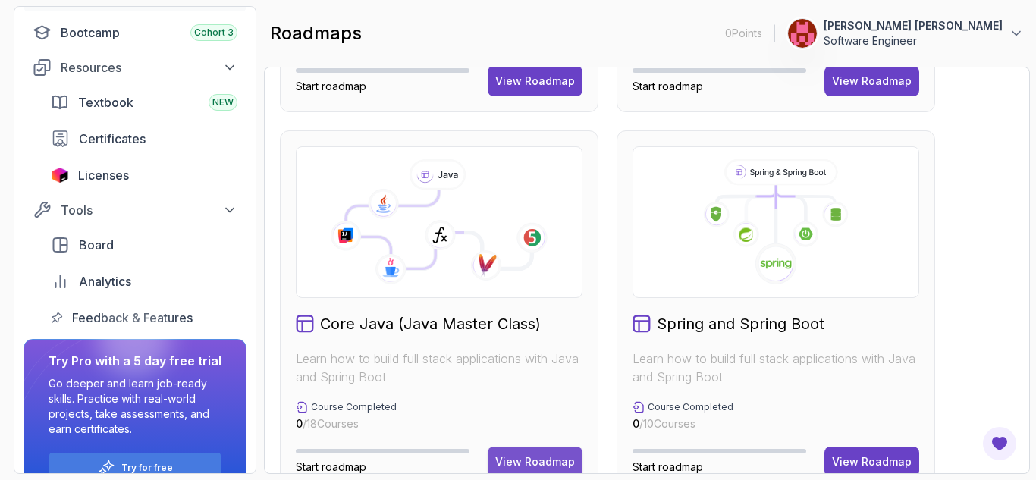
click at [538, 453] on button "View Roadmap" at bounding box center [534, 462] width 95 height 30
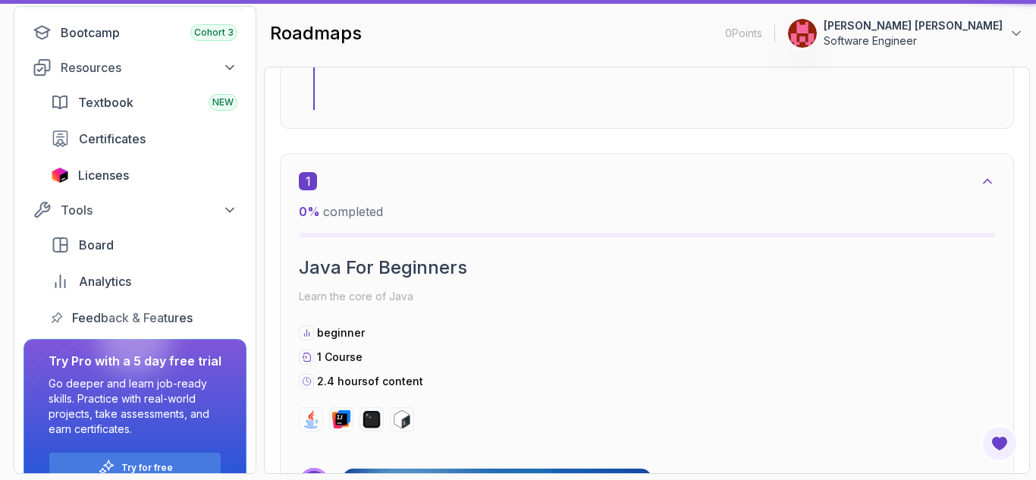
scroll to position [15, 0]
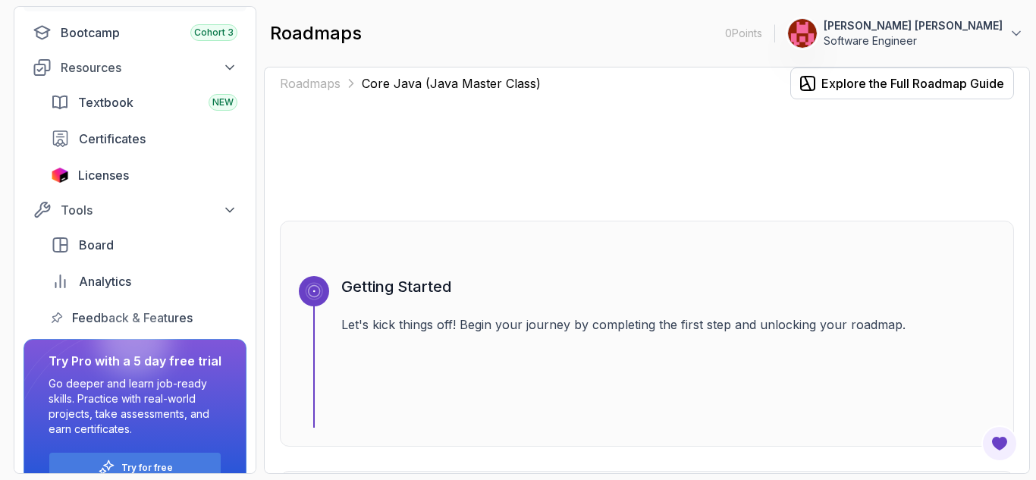
click at [765, 154] on div at bounding box center [647, 160] width 734 height 73
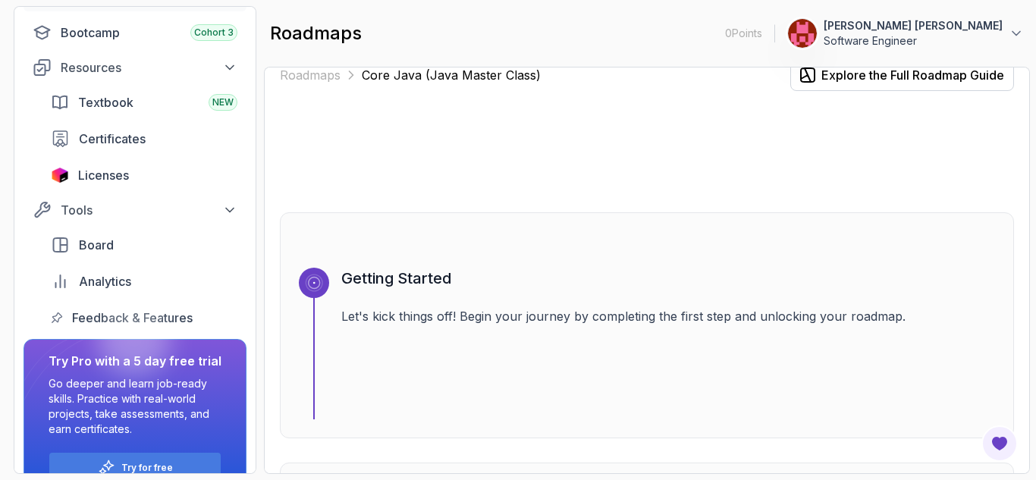
scroll to position [220, 0]
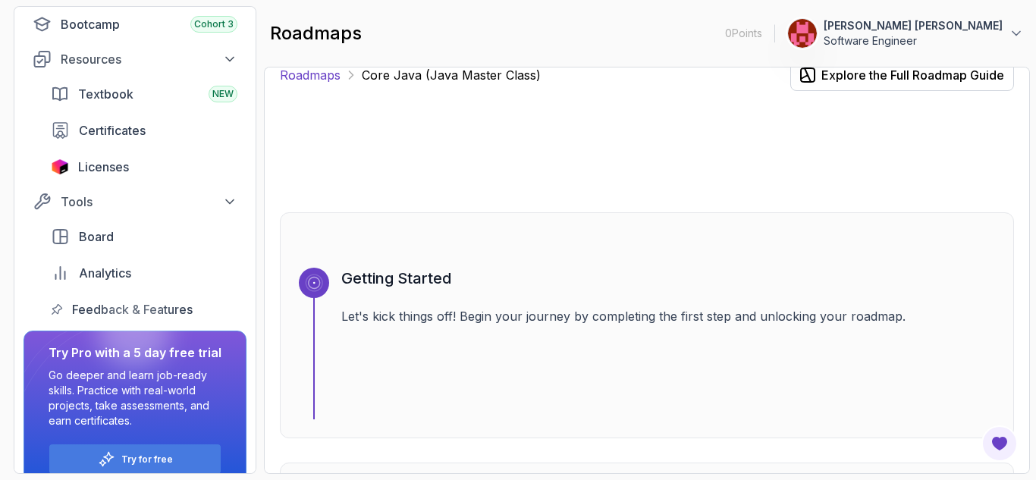
click at [315, 74] on link "Roadmaps" at bounding box center [310, 75] width 61 height 18
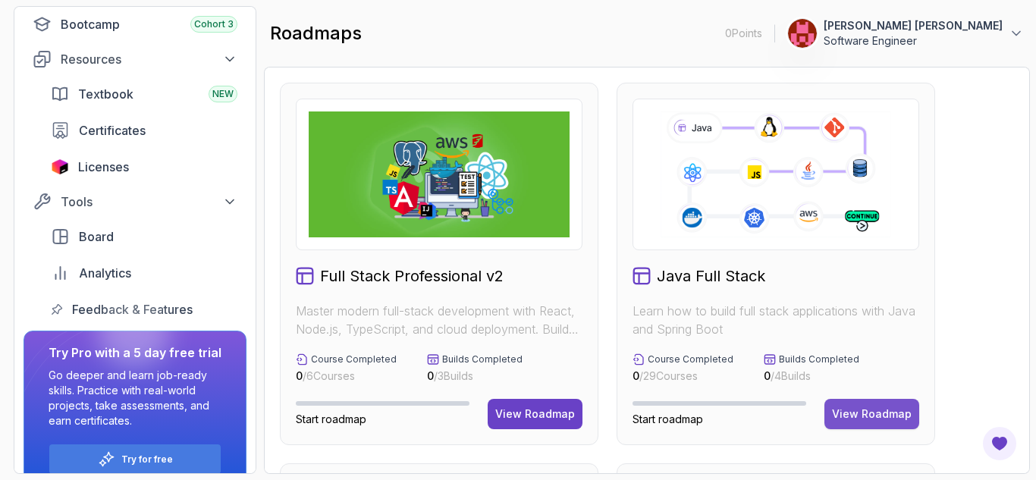
click at [860, 411] on div "View Roadmap" at bounding box center [872, 413] width 80 height 15
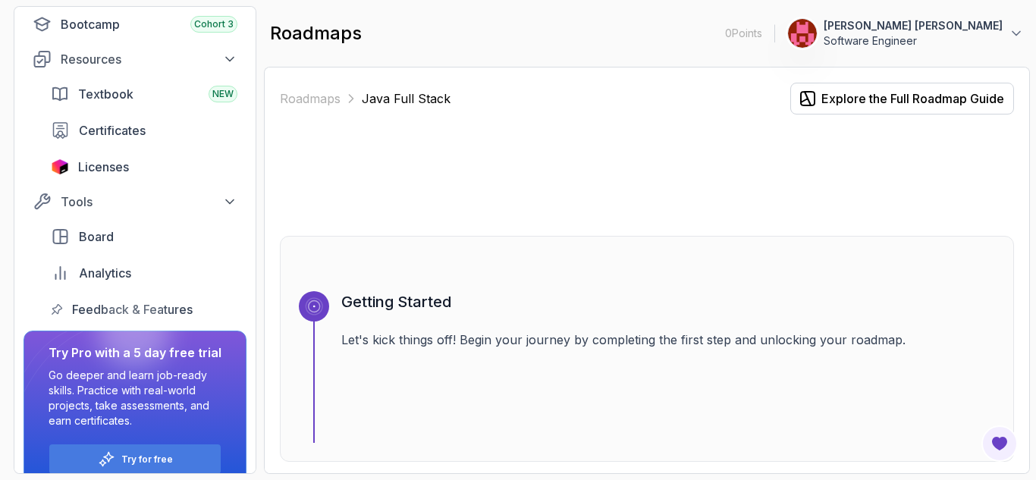
click at [642, 272] on div "Getting Started Let's kick things off! Begin your journey by completing the fir…" at bounding box center [647, 349] width 734 height 226
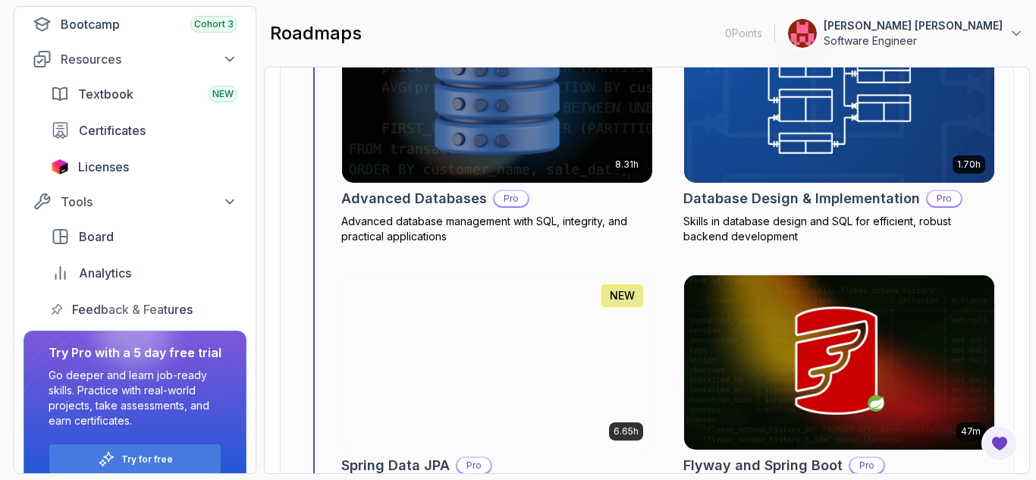
scroll to position [6986, 0]
